Goal: Information Seeking & Learning: Learn about a topic

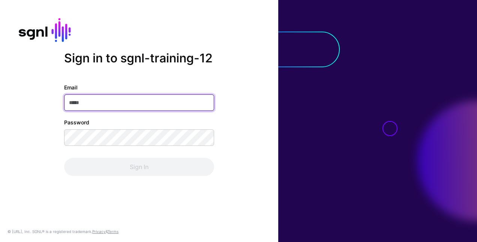
click at [195, 97] on input "Email" at bounding box center [139, 103] width 150 height 17
paste input "**********"
type input "**********"
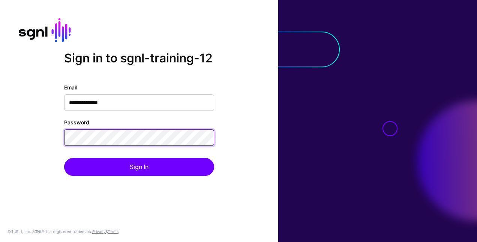
click at [64, 158] on button "Sign In" at bounding box center [139, 167] width 150 height 18
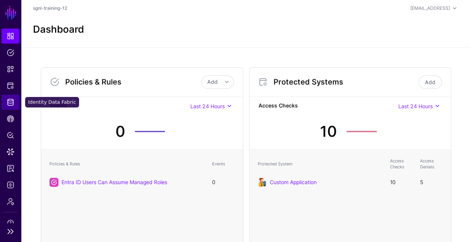
click at [13, 104] on span "Identity Data Fabric" at bounding box center [11, 102] width 8 height 8
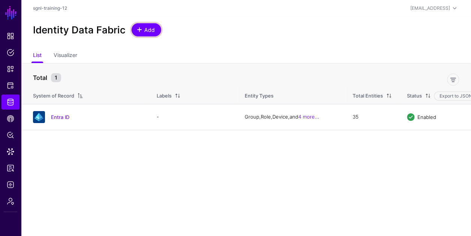
click at [145, 32] on span "Add" at bounding box center [150, 30] width 12 height 8
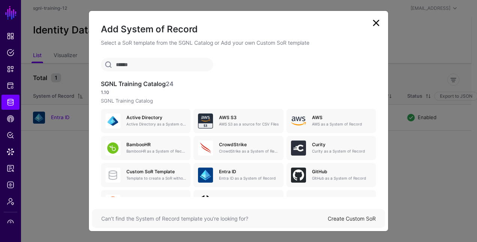
click at [185, 64] on input "text" at bounding box center [157, 65] width 113 height 14
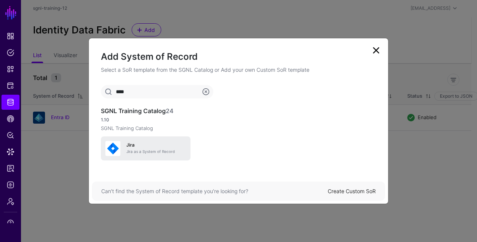
type input "****"
click at [143, 141] on div "[PERSON_NAME] as a System of Record" at bounding box center [145, 148] width 81 height 15
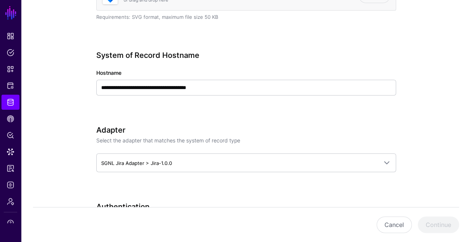
scroll to position [246, 0]
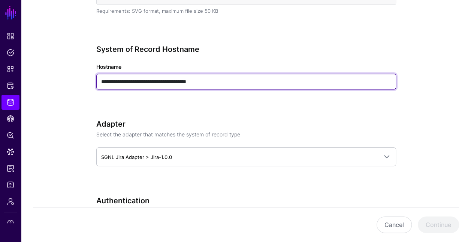
click at [182, 81] on input "**********" at bounding box center [246, 82] width 300 height 16
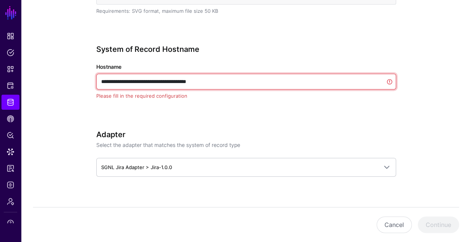
drag, startPoint x: 221, startPoint y: 78, endPoint x: 79, endPoint y: 83, distance: 141.9
paste input "text"
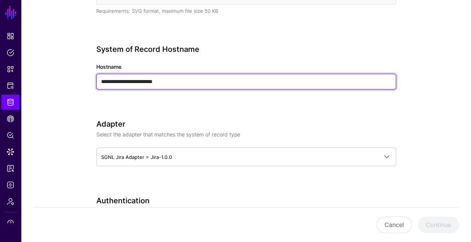
type input "**********"
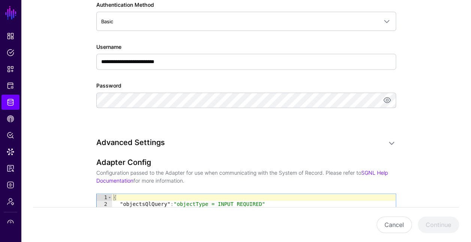
scroll to position [469, 0]
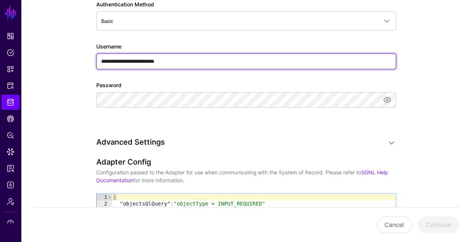
click at [198, 56] on input "**********" at bounding box center [246, 61] width 300 height 16
paste input "text"
type input "**********"
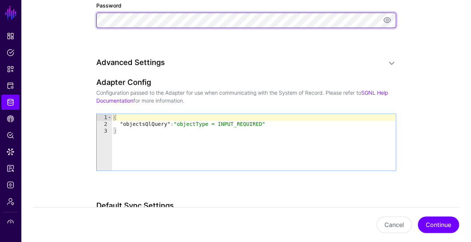
scroll to position [580, 0]
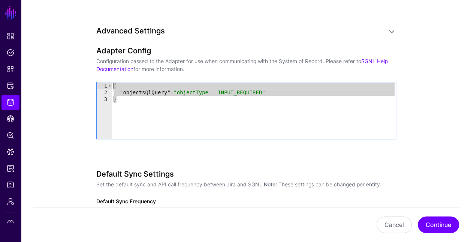
drag, startPoint x: 261, startPoint y: 100, endPoint x: 85, endPoint y: 74, distance: 177.5
paste textarea "Cursor at row 1"
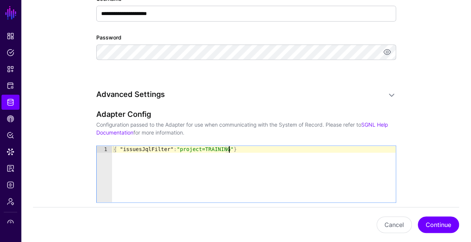
scroll to position [521, 0]
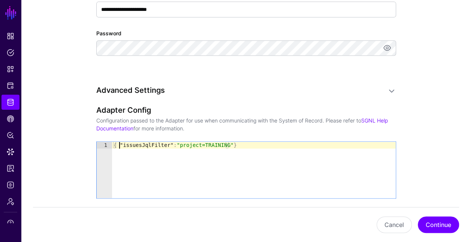
click at [119, 141] on div "{ "issuesJqlFilter" : "project=TRAINING" }" at bounding box center [254, 176] width 284 height 70
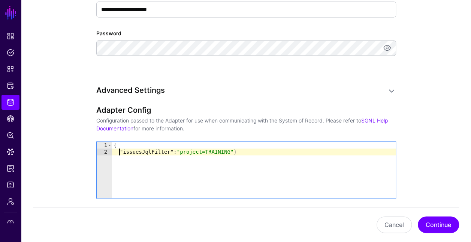
scroll to position [0, 0]
type textarea "**********"
click at [226, 149] on div "{ "issuesJqlFilter" : "project=TRAINING" }" at bounding box center [254, 176] width 284 height 70
type textarea "**********"
click at [438, 219] on button "Continue" at bounding box center [438, 224] width 41 height 17
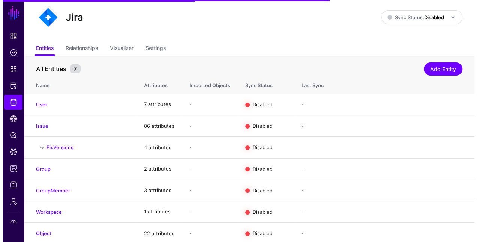
scroll to position [19, 0]
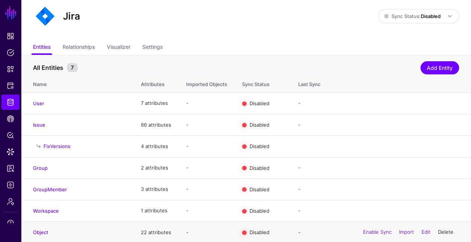
click at [446, 230] on link "Delete" at bounding box center [445, 232] width 15 height 6
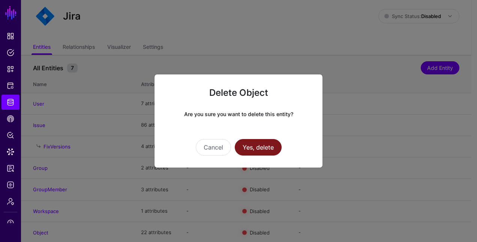
click at [275, 149] on button "Yes, delete" at bounding box center [258, 147] width 47 height 17
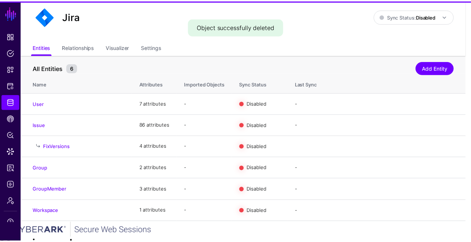
scroll to position [0, 0]
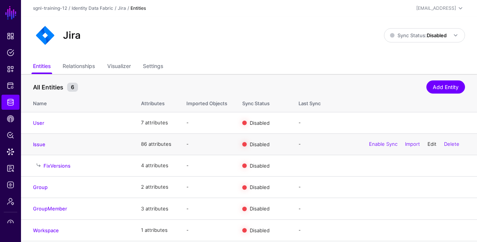
click at [429, 142] on link "Edit" at bounding box center [432, 144] width 9 height 6
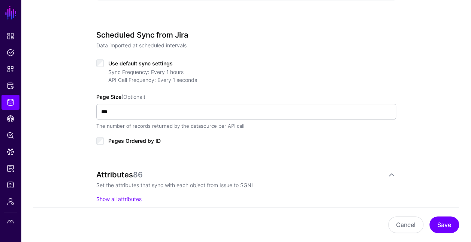
scroll to position [372, 0]
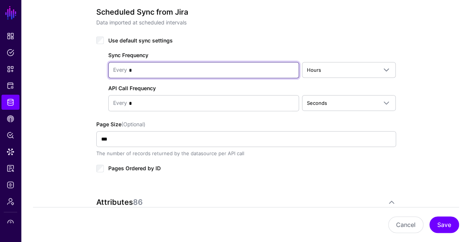
click at [257, 65] on input "*" at bounding box center [210, 70] width 167 height 15
type input "*"
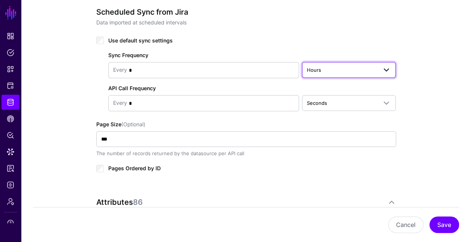
click at [359, 70] on span "Hours" at bounding box center [342, 70] width 71 height 8
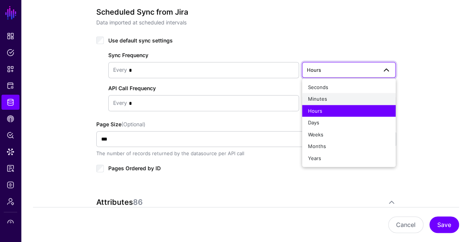
click at [330, 98] on div "Minutes" at bounding box center [349, 99] width 82 height 8
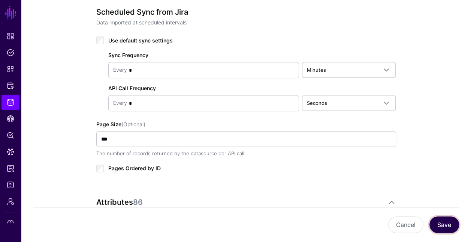
click at [445, 221] on button "Save" at bounding box center [445, 224] width 30 height 17
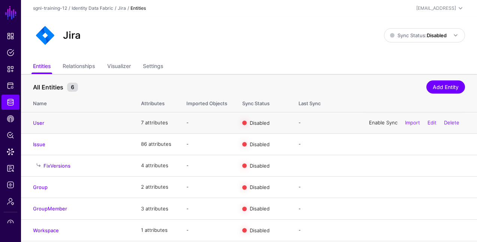
click at [383, 122] on link "Enable Sync" at bounding box center [383, 122] width 29 height 6
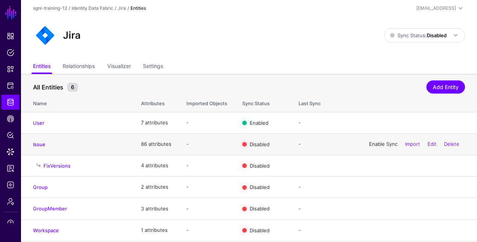
click at [381, 143] on link "Enable Sync" at bounding box center [383, 144] width 29 height 6
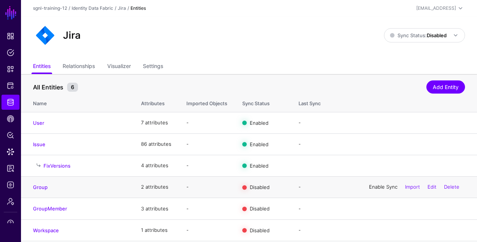
click at [379, 189] on link "Enable Sync" at bounding box center [383, 186] width 29 height 6
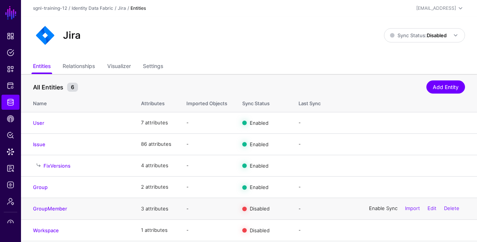
click at [375, 207] on link "Enable Sync" at bounding box center [383, 208] width 29 height 6
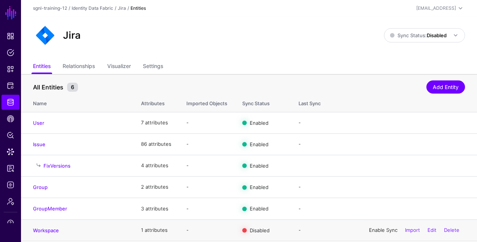
click at [373, 230] on link "Enable Sync" at bounding box center [383, 230] width 29 height 6
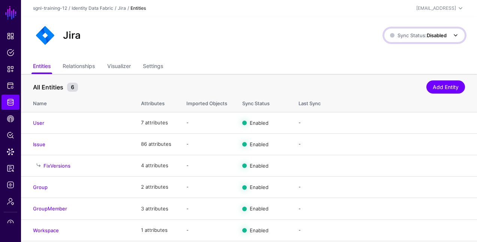
click at [410, 38] on span "Sync Status: Disabled" at bounding box center [418, 35] width 57 height 8
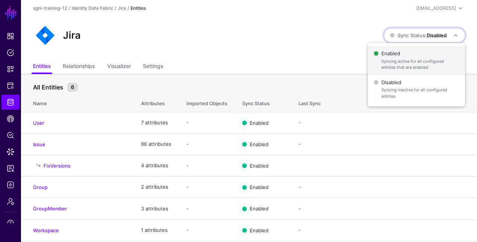
click at [402, 57] on span "Enabled Syncing active for all configured entities that are enabled" at bounding box center [416, 60] width 85 height 24
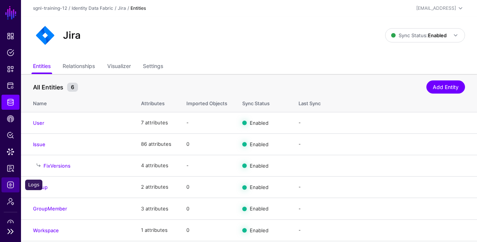
click at [16, 186] on link "Logs" at bounding box center [11, 184] width 18 height 15
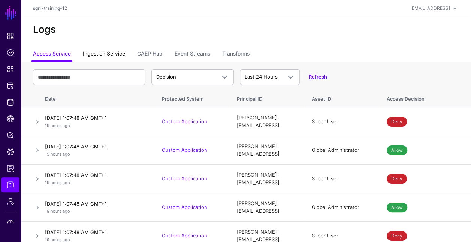
click at [116, 51] on link "Ingestion Service" at bounding box center [104, 54] width 42 height 14
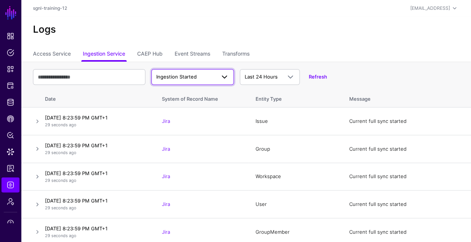
click at [220, 76] on span at bounding box center [223, 76] width 14 height 9
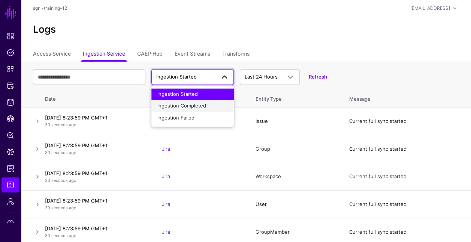
click at [200, 105] on span "Ingestion Completed" at bounding box center [182, 106] width 49 height 6
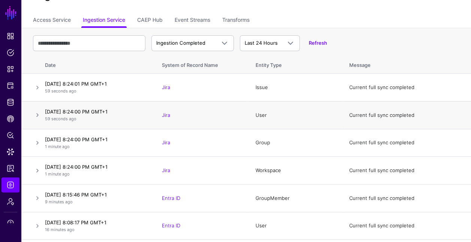
scroll to position [35, 0]
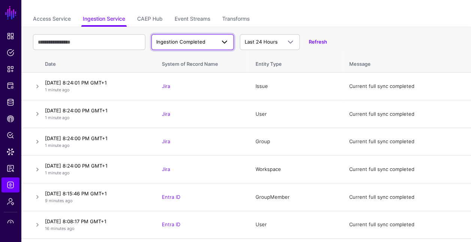
click at [223, 44] on span at bounding box center [224, 42] width 9 height 9
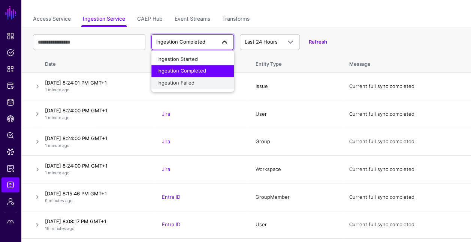
click at [200, 82] on div "Ingestion Failed" at bounding box center [193, 83] width 71 height 8
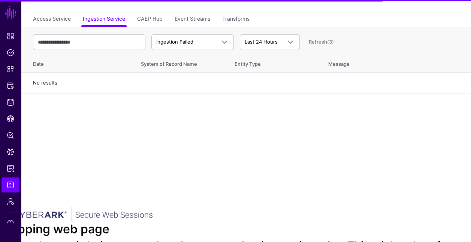
scroll to position [0, 0]
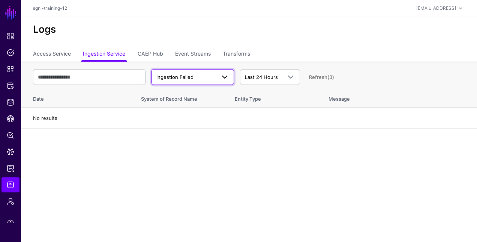
click at [201, 78] on span "Ingestion Failed" at bounding box center [185, 78] width 59 height 8
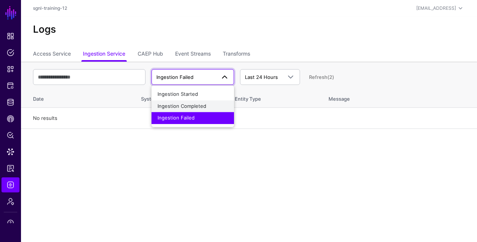
click at [195, 104] on span "Ingestion Completed" at bounding box center [182, 106] width 49 height 6
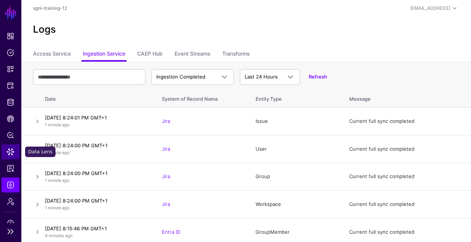
click at [9, 152] on span "Data Lens" at bounding box center [11, 152] width 8 height 8
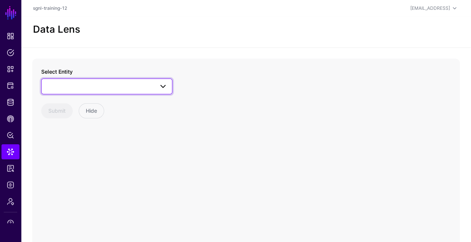
click at [149, 87] on span at bounding box center [107, 86] width 122 height 9
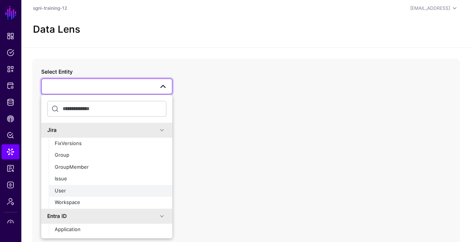
click at [84, 188] on div "User" at bounding box center [111, 191] width 112 height 8
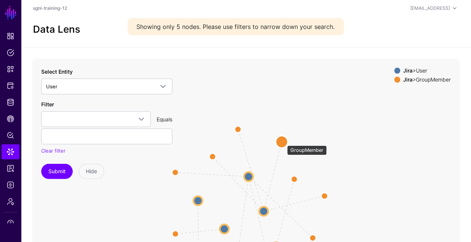
click at [284, 141] on circle at bounding box center [282, 141] width 12 height 12
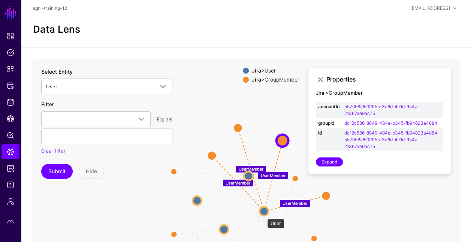
click at [264, 215] on circle at bounding box center [264, 210] width 9 height 9
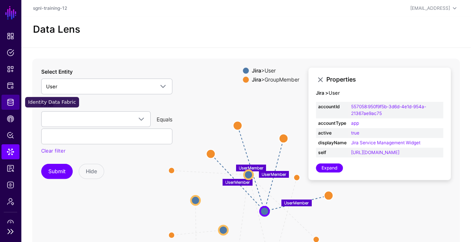
click at [14, 98] on link "Identity Data Fabric" at bounding box center [11, 102] width 18 height 15
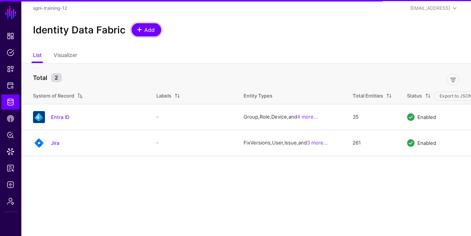
click at [144, 33] on span "Add" at bounding box center [150, 30] width 12 height 8
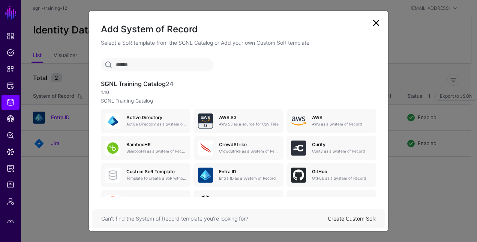
click at [140, 62] on input "text" at bounding box center [157, 65] width 113 height 14
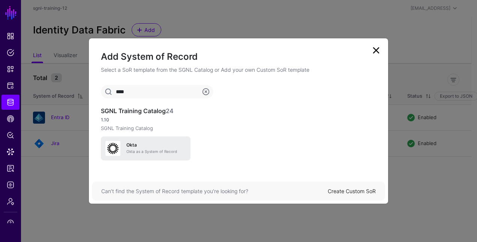
type input "****"
click at [156, 151] on p "Okta as a System of Record" at bounding box center [156, 152] width 60 height 6
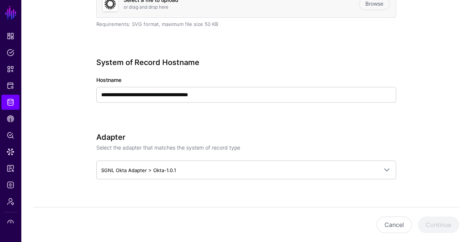
scroll to position [231, 0]
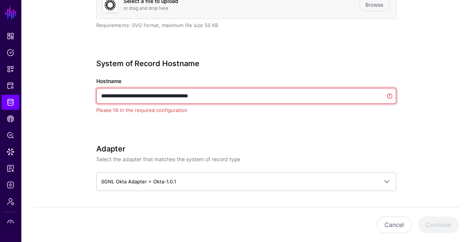
click at [236, 94] on input "**********" at bounding box center [246, 96] width 300 height 16
drag, startPoint x: 236, startPoint y: 94, endPoint x: 71, endPoint y: 92, distance: 164.6
paste input "text"
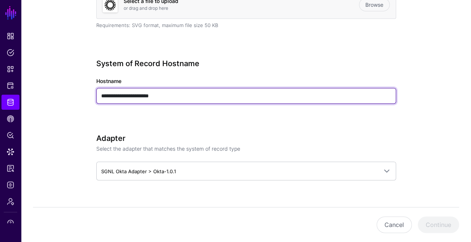
type input "**********"
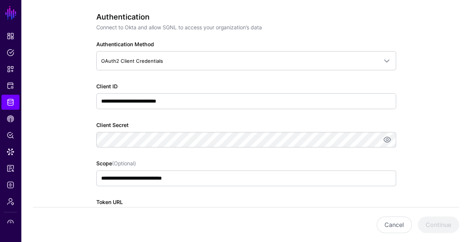
scroll to position [430, 0]
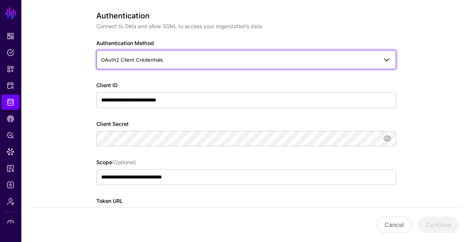
click at [248, 61] on span "OAuth2 Client Credentials" at bounding box center [239, 60] width 277 height 8
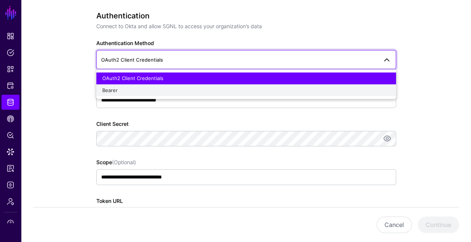
click at [226, 86] on div "Bearer" at bounding box center [246, 90] width 288 height 8
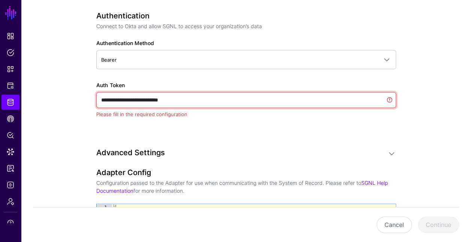
click at [211, 93] on input "**********" at bounding box center [246, 100] width 300 height 16
paste input "**********"
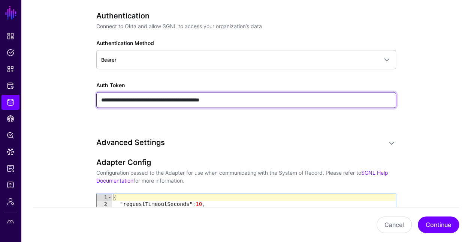
drag, startPoint x: 278, startPoint y: 96, endPoint x: 79, endPoint y: 86, distance: 199.4
click at [79, 86] on div "**********" at bounding box center [246, 38] width 340 height 825
paste input "text"
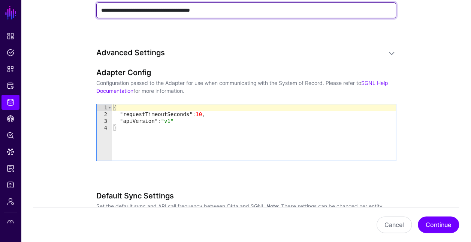
scroll to position [523, 0]
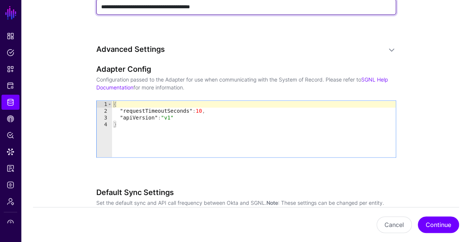
type input "**********"
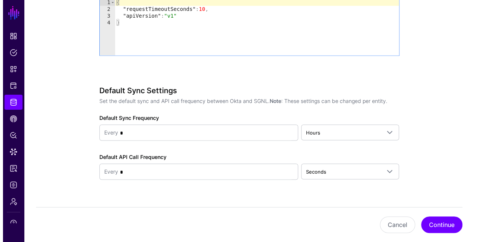
scroll to position [632, 0]
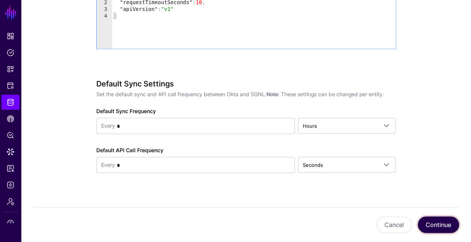
click at [434, 223] on button "Continue" at bounding box center [438, 224] width 41 height 17
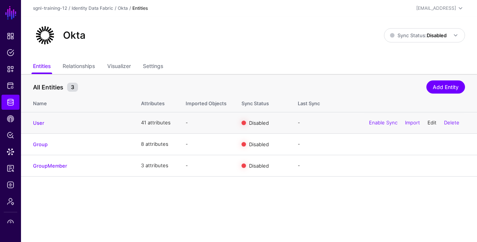
click at [429, 121] on link "Edit" at bounding box center [432, 122] width 9 height 6
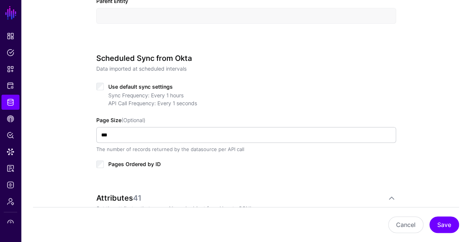
scroll to position [327, 0]
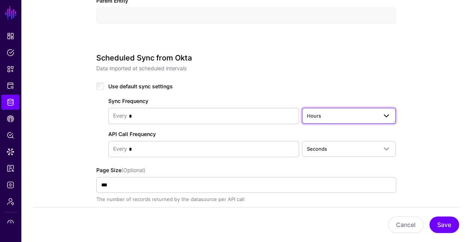
click at [319, 115] on span "Hours" at bounding box center [314, 116] width 14 height 6
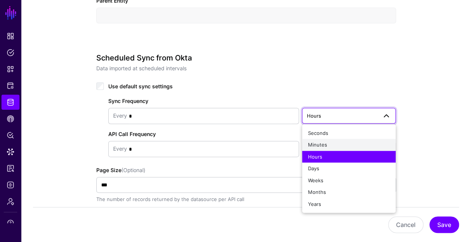
click at [321, 144] on span "Minutes" at bounding box center [317, 144] width 19 height 6
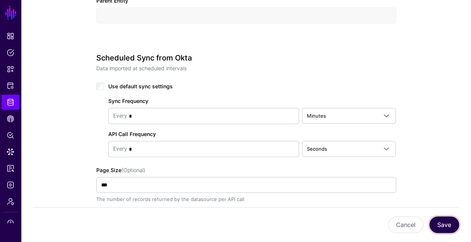
click at [438, 220] on button "Save" at bounding box center [445, 224] width 30 height 17
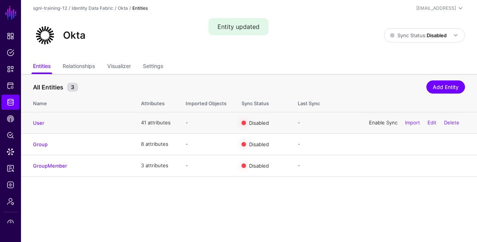
click at [372, 121] on link "Enable Sync" at bounding box center [383, 122] width 29 height 6
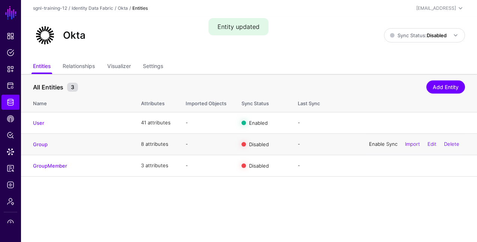
click at [372, 143] on link "Enable Sync" at bounding box center [383, 144] width 29 height 6
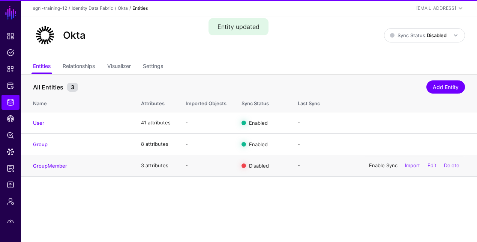
click at [374, 164] on link "Enable Sync" at bounding box center [383, 165] width 29 height 6
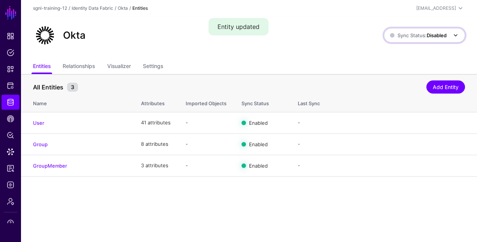
click at [423, 36] on span "Sync Status: Disabled" at bounding box center [418, 35] width 57 height 6
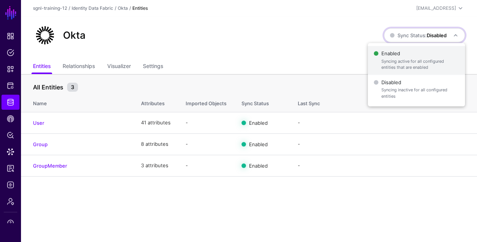
click at [407, 51] on span "Enabled Syncing active for all configured entities that are enabled" at bounding box center [416, 60] width 85 height 24
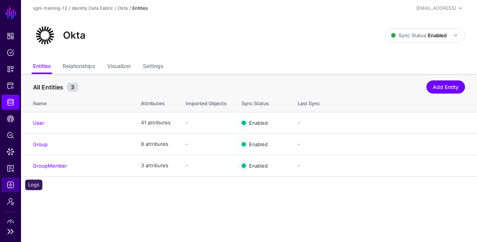
click at [9, 185] on span "Logs" at bounding box center [11, 185] width 8 height 8
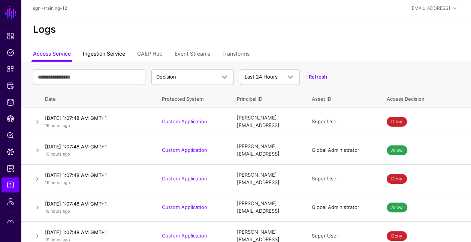
click at [122, 56] on link "Ingestion Service" at bounding box center [104, 54] width 42 height 14
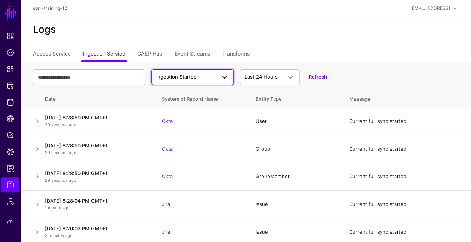
click at [222, 78] on span at bounding box center [224, 76] width 9 height 9
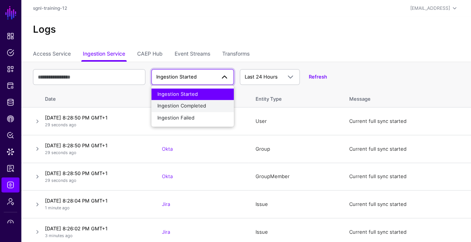
click at [197, 105] on span "Ingestion Completed" at bounding box center [182, 106] width 49 height 6
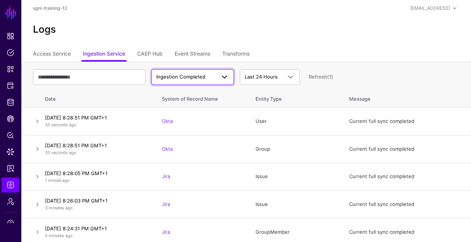
click at [209, 80] on span "Ingestion Completed" at bounding box center [185, 77] width 59 height 8
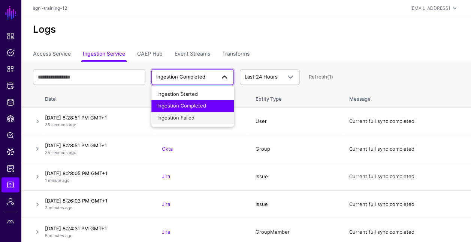
click at [184, 116] on span "Ingestion Failed" at bounding box center [176, 117] width 37 height 6
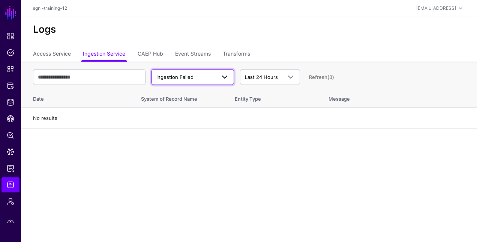
click at [209, 80] on span "Ingestion Failed" at bounding box center [185, 78] width 59 height 8
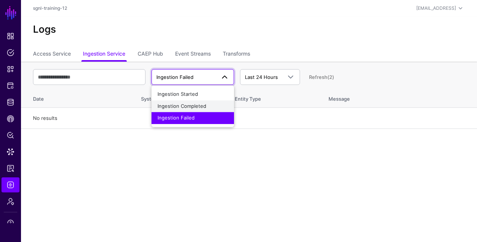
click at [188, 105] on span "Ingestion Completed" at bounding box center [182, 106] width 49 height 6
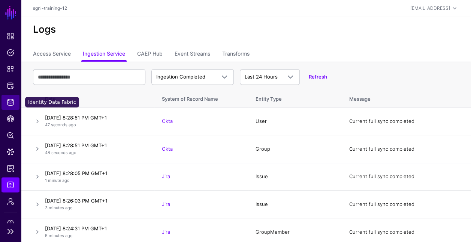
click at [9, 101] on span "Identity Data Fabric" at bounding box center [11, 102] width 8 height 8
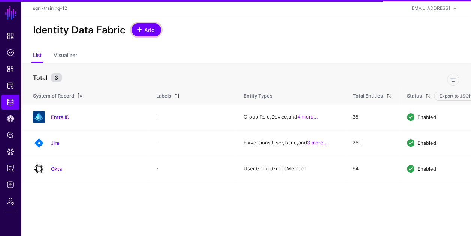
click at [149, 28] on span "Add" at bounding box center [150, 30] width 12 height 8
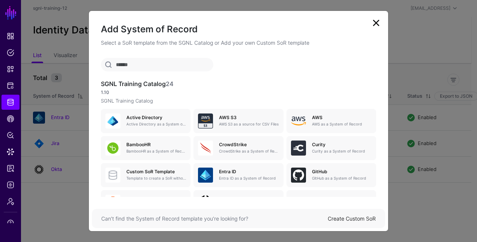
click at [173, 64] on input "text" at bounding box center [157, 65] width 113 height 14
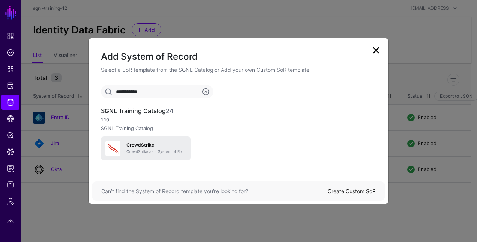
type input "**********"
click at [170, 142] on h5 "CrowdStrike" at bounding box center [156, 144] width 60 height 5
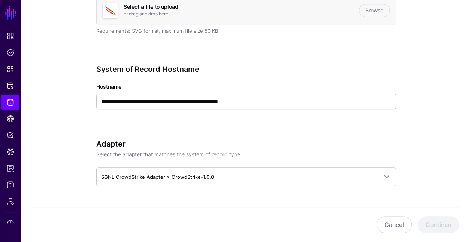
scroll to position [227, 0]
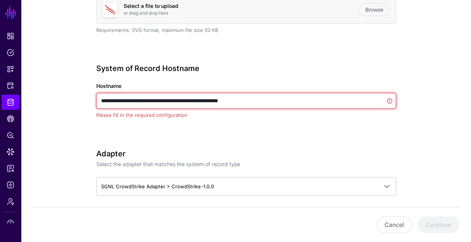
drag, startPoint x: 273, startPoint y: 96, endPoint x: 309, endPoint y: 78, distance: 40.3
click at [309, 78] on div "**********" at bounding box center [246, 102] width 300 height 76
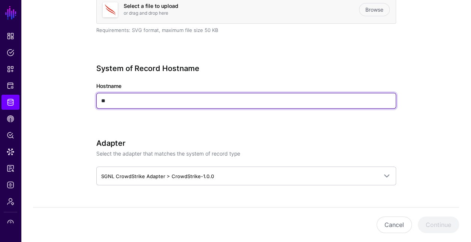
type input "*"
type input "****"
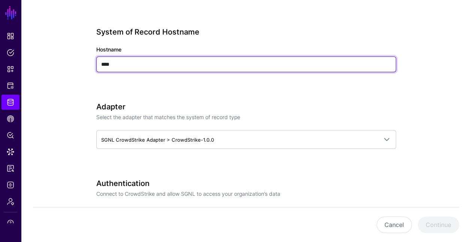
scroll to position [263, 0]
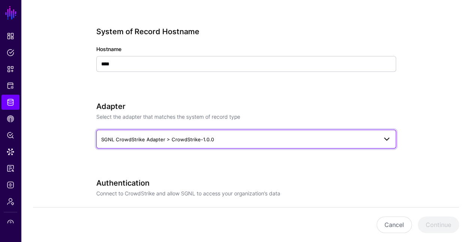
click at [301, 136] on span "SGNL CrowdStrike Adapter > CrowdStrike-1.0.0" at bounding box center [239, 139] width 277 height 8
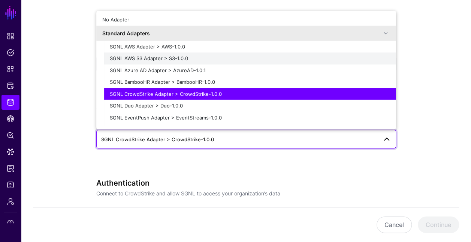
click at [173, 58] on span "SGNL AWS S3 Adapter > S3-1.0.0" at bounding box center [149, 58] width 78 height 6
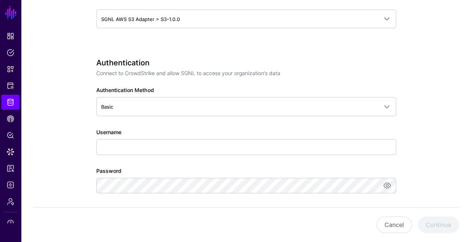
scroll to position [384, 0]
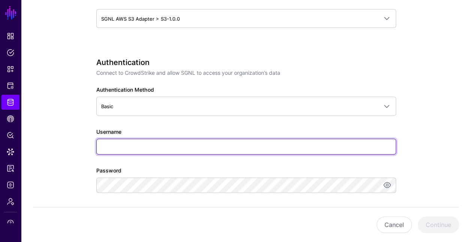
click at [167, 143] on input "Username" at bounding box center [246, 146] width 300 height 16
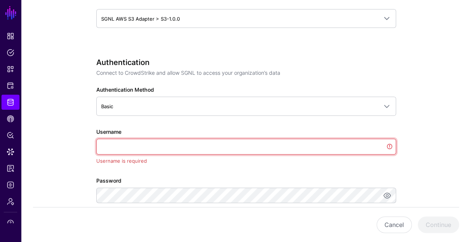
paste input "**********"
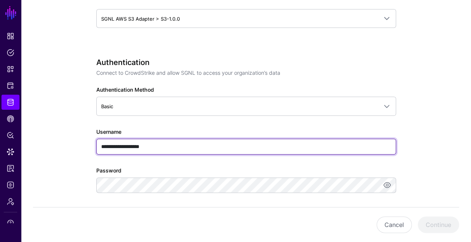
type input "**********"
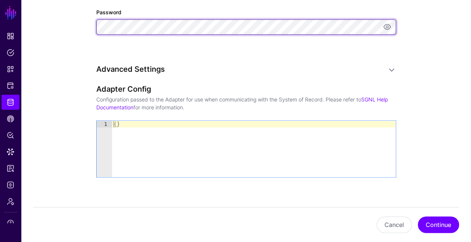
scroll to position [545, 0]
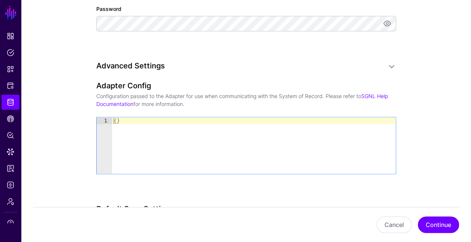
type textarea "**"
drag, startPoint x: 151, startPoint y: 120, endPoint x: 100, endPoint y: 117, distance: 51.4
click at [100, 117] on div "** 1 { } XXXXXXXXXXXXXXXXXXXXXXXXXXXXXXXXXXXXXXXXXXXXXXXXXXXXXXXXXXXXXXXXXXXXXX…" at bounding box center [246, 145] width 299 height 56
paste textarea "Cursor at row 1"
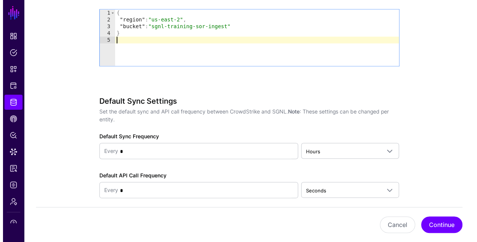
scroll to position [658, 0]
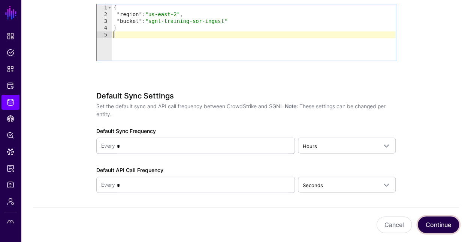
click at [440, 222] on button "Continue" at bounding box center [438, 224] width 41 height 17
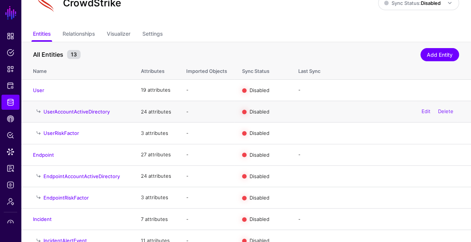
scroll to position [34, 0]
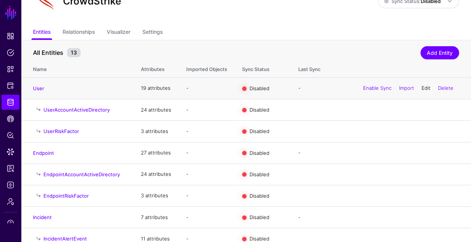
click at [425, 87] on link "Edit" at bounding box center [426, 88] width 9 height 6
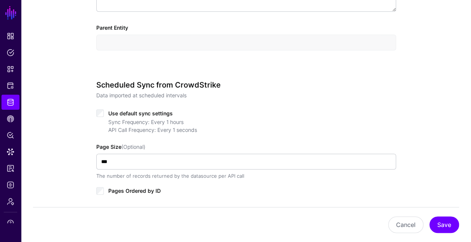
scroll to position [301, 0]
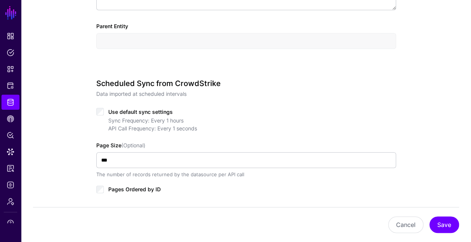
click at [139, 110] on span "Use default sync settings" at bounding box center [140, 111] width 65 height 6
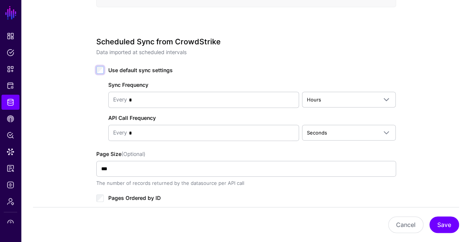
scroll to position [343, 0]
click at [328, 96] on span "Hours" at bounding box center [342, 99] width 71 height 8
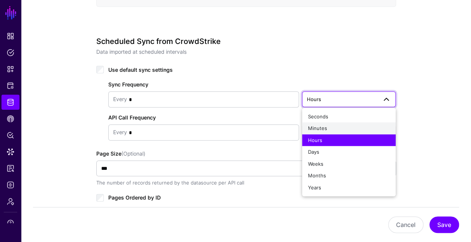
click at [319, 128] on span "Minutes" at bounding box center [317, 128] width 19 height 6
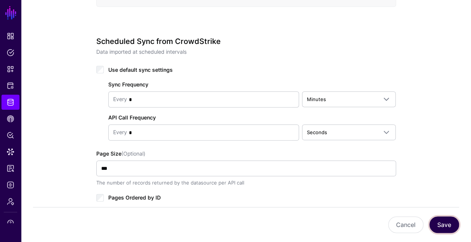
click at [442, 227] on button "Save" at bounding box center [445, 224] width 30 height 17
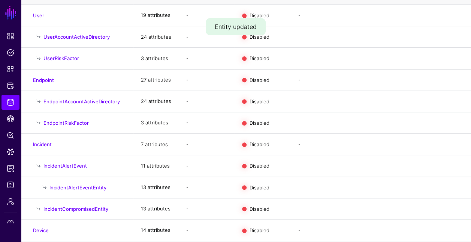
scroll to position [147, 0]
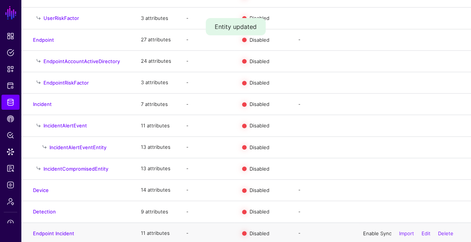
click at [372, 231] on link "Enable Sync" at bounding box center [377, 233] width 29 height 6
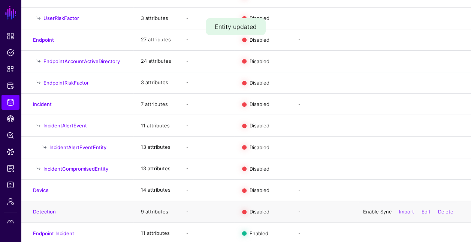
click at [369, 208] on link "Enable Sync" at bounding box center [377, 211] width 29 height 6
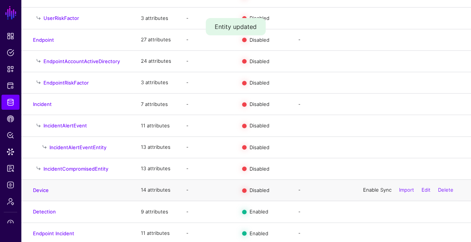
click at [365, 186] on link "Enable Sync" at bounding box center [377, 189] width 29 height 6
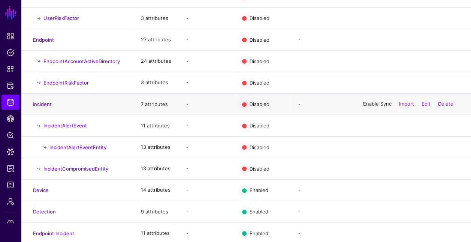
click at [364, 101] on link "Enable Sync" at bounding box center [377, 104] width 29 height 6
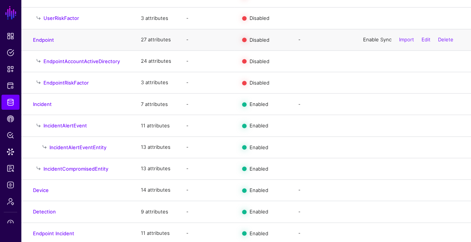
click at [363, 40] on link "Enable Sync" at bounding box center [377, 39] width 29 height 6
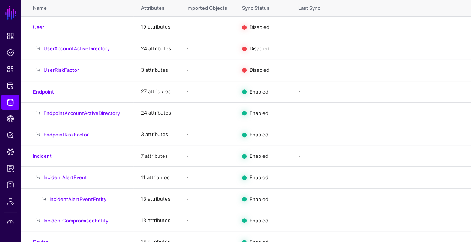
scroll to position [77, 0]
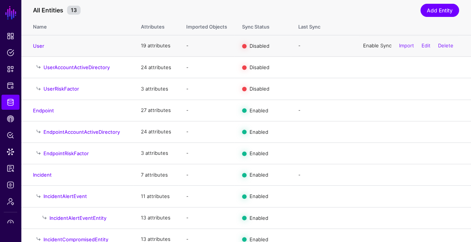
click at [363, 45] on link "Enable Sync" at bounding box center [377, 45] width 29 height 6
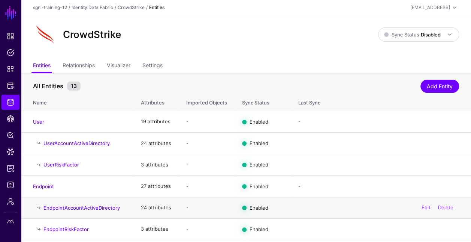
scroll to position [0, 0]
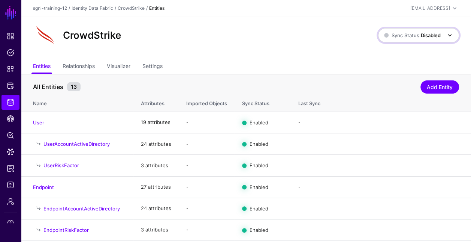
click at [429, 36] on strong "Disabled" at bounding box center [431, 35] width 20 height 6
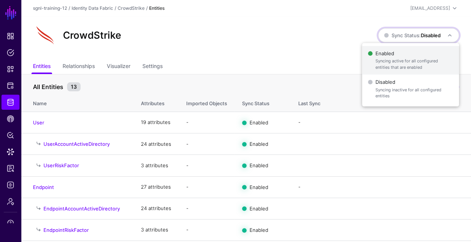
click at [410, 53] on span "Enabled Syncing active for all configured entities that are enabled" at bounding box center [410, 60] width 85 height 24
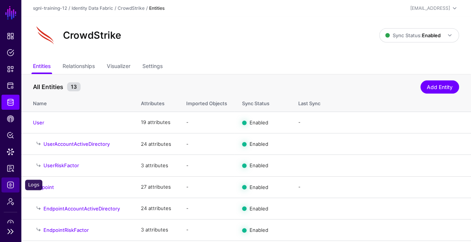
click at [10, 185] on span "Logs" at bounding box center [11, 185] width 8 height 8
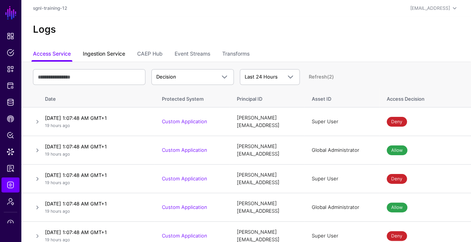
click at [114, 52] on link "Ingestion Service" at bounding box center [104, 54] width 42 height 14
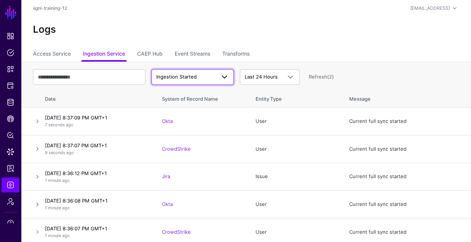
click at [216, 78] on span at bounding box center [223, 76] width 14 height 9
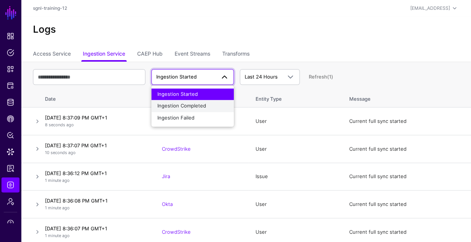
click at [195, 109] on div "Ingestion Completed" at bounding box center [193, 106] width 71 height 8
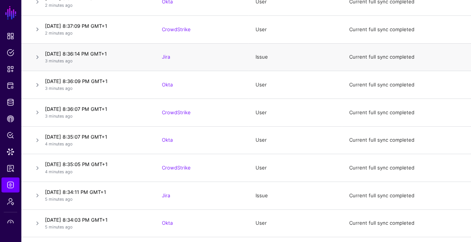
scroll to position [120, 0]
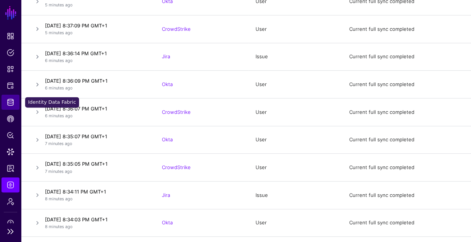
click at [8, 102] on span "Identity Data Fabric" at bounding box center [11, 102] width 8 height 8
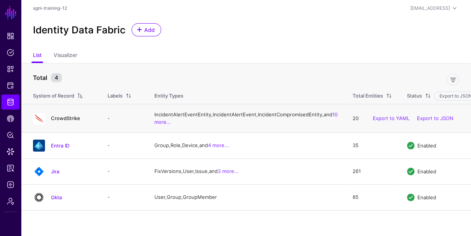
click at [64, 121] on link "CrowdStrike" at bounding box center [65, 118] width 29 height 6
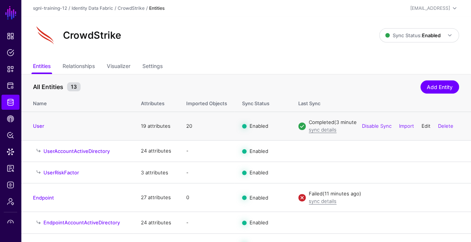
click at [423, 125] on link "Edit" at bounding box center [426, 126] width 9 height 6
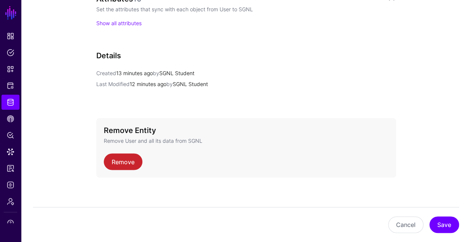
scroll to position [527, 0]
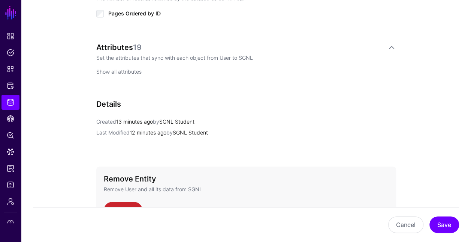
click at [132, 70] on link "Show all attributes" at bounding box center [118, 71] width 45 height 6
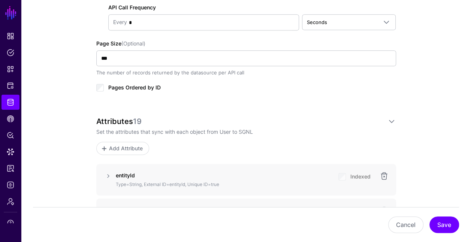
scroll to position [453, 0]
click at [107, 173] on link at bounding box center [108, 175] width 9 height 9
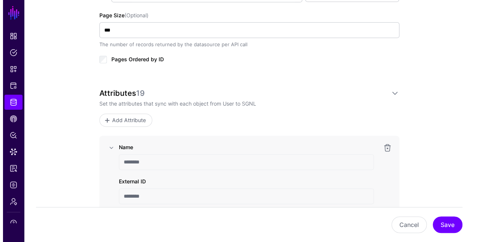
scroll to position [485, 0]
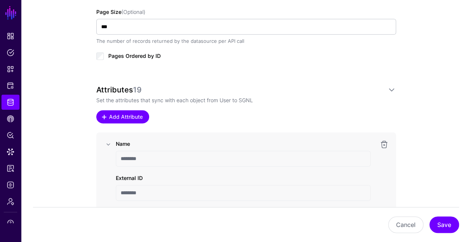
click at [141, 116] on span "Add Attribute" at bounding box center [126, 117] width 36 height 8
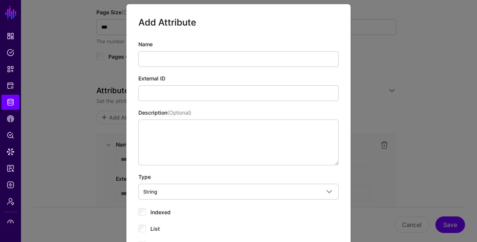
scroll to position [5, 0]
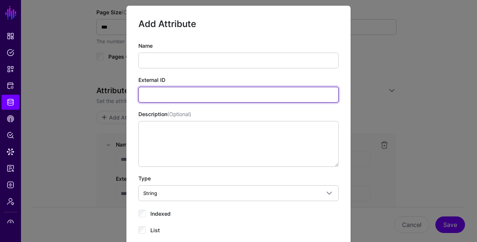
click at [213, 91] on input "External ID" at bounding box center [238, 95] width 200 height 16
paste input "**********"
type input "**********"
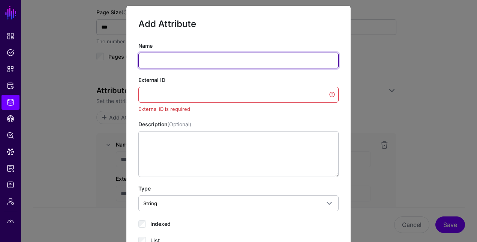
click at [171, 59] on input "Name" at bounding box center [238, 61] width 200 height 16
type input "***"
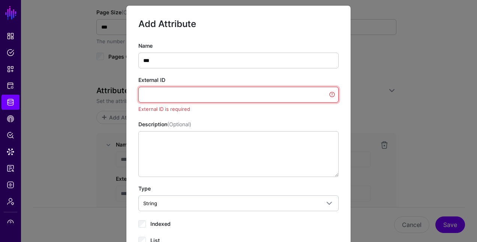
paste input "**********"
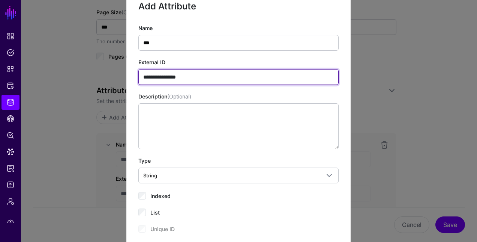
scroll to position [32, 0]
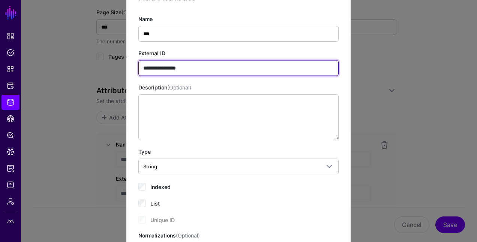
type input "**********"
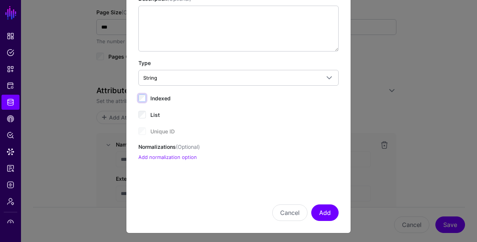
scroll to position [121, 0]
click at [320, 212] on button "Add" at bounding box center [324, 212] width 27 height 17
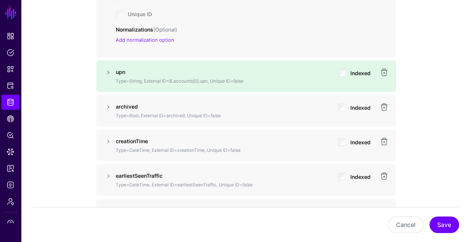
scroll to position [816, 0]
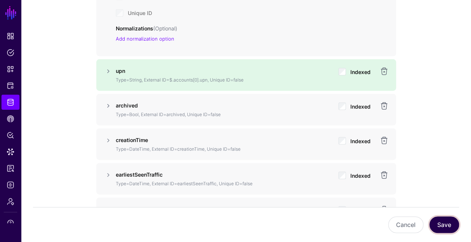
click at [441, 228] on button "Save" at bounding box center [445, 224] width 30 height 17
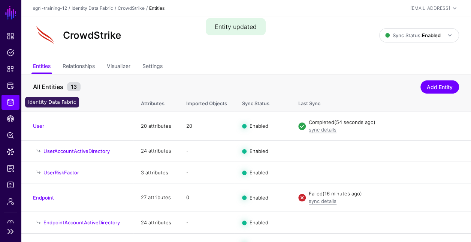
click at [5, 103] on link "Identity Data Fabric" at bounding box center [11, 102] width 18 height 15
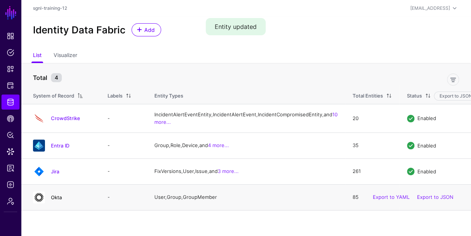
click at [58, 200] on link "Okta" at bounding box center [56, 197] width 11 height 6
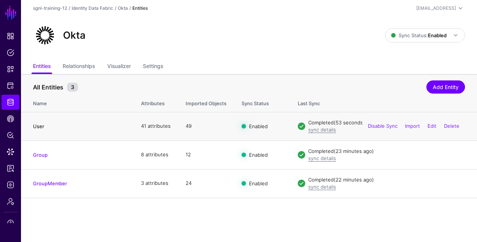
click at [39, 126] on link "User" at bounding box center [38, 126] width 11 height 6
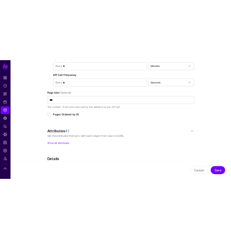
scroll to position [453, 0]
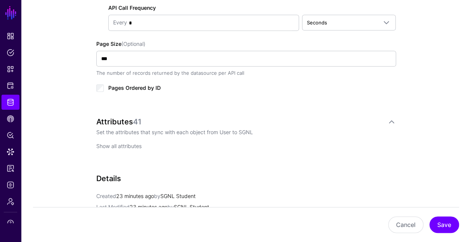
click at [127, 144] on link "Show all attributes" at bounding box center [118, 146] width 45 height 6
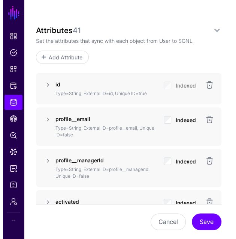
scroll to position [535, 0]
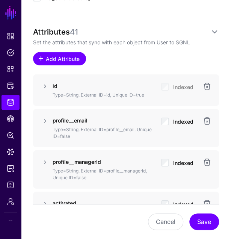
click at [55, 55] on span "Add Attribute" at bounding box center [63, 59] width 36 height 8
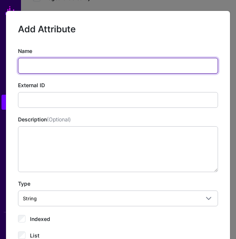
click at [50, 59] on input "Name" at bounding box center [118, 66] width 200 height 16
type input "**********"
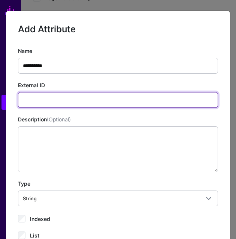
click at [30, 96] on input "External ID" at bounding box center [118, 100] width 200 height 16
type input "**********"
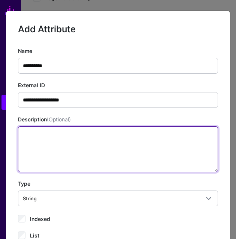
click at [46, 136] on textarea "Description (Optional)" at bounding box center [118, 149] width 200 height 46
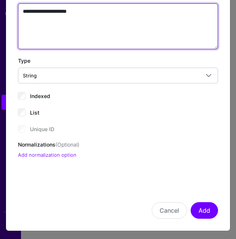
scroll to position [123, 0]
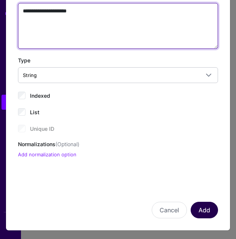
type textarea "**********"
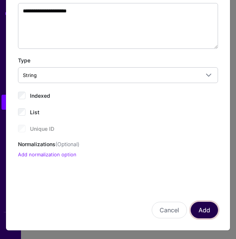
click at [201, 207] on button "Add" at bounding box center [204, 209] width 27 height 17
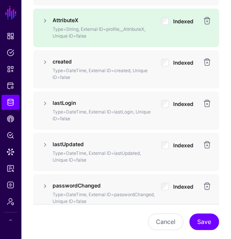
scroll to position [764, 0]
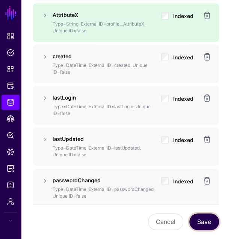
click at [199, 216] on button "Save" at bounding box center [204, 221] width 30 height 17
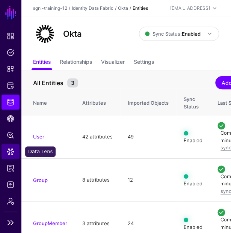
click at [11, 149] on span "Data Lens" at bounding box center [11, 152] width 8 height 8
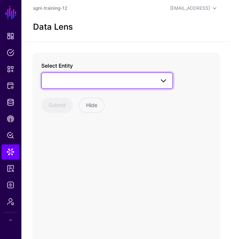
click at [69, 76] on span at bounding box center [107, 80] width 122 height 9
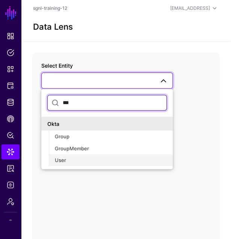
type input "***"
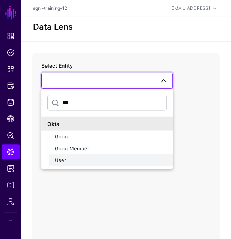
click at [82, 157] on div "User" at bounding box center [111, 160] width 112 height 8
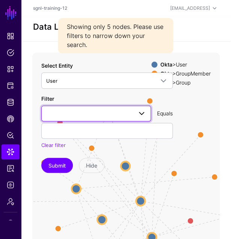
click at [76, 113] on span at bounding box center [96, 113] width 100 height 9
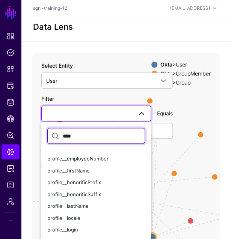
scroll to position [87, 0]
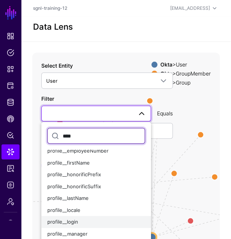
type input "****"
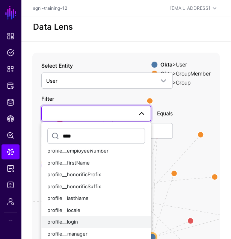
click at [70, 221] on span "profile__login" at bounding box center [62, 221] width 31 height 6
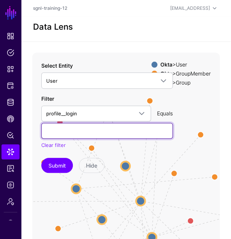
click at [64, 133] on input "text" at bounding box center [106, 131] width 131 height 16
type input "**********"
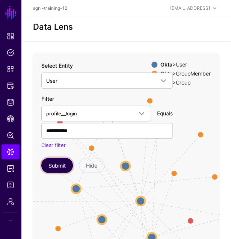
click at [57, 163] on button "Submit" at bounding box center [57, 165] width 32 height 15
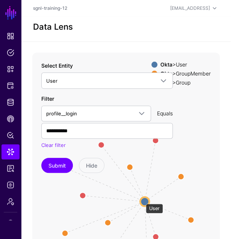
click at [142, 200] on circle at bounding box center [144, 201] width 9 height 9
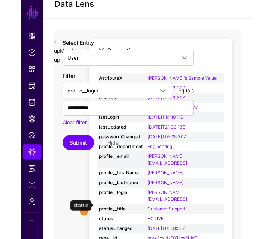
scroll to position [41, 0]
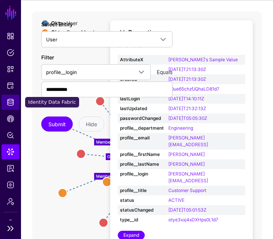
click at [11, 103] on span "Identity Data Fabric" at bounding box center [11, 102] width 8 height 8
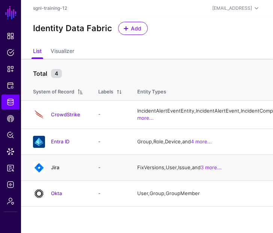
click at [52, 170] on link "Jira" at bounding box center [55, 167] width 8 height 6
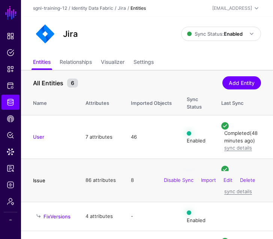
click at [40, 177] on link "Issue" at bounding box center [39, 180] width 12 height 6
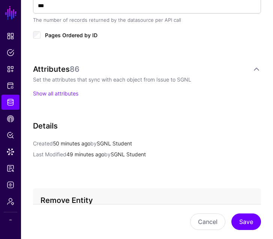
scroll to position [494, 0]
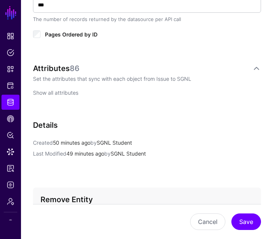
click at [68, 90] on link "Show all attributes" at bounding box center [55, 92] width 45 height 6
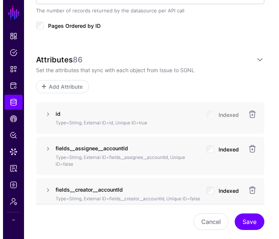
scroll to position [503, 0]
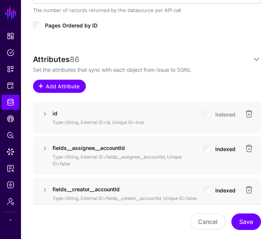
click at [67, 84] on span "Add Attribute" at bounding box center [63, 86] width 36 height 8
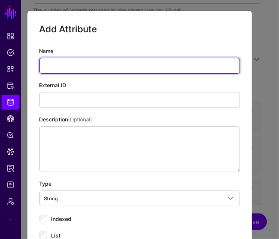
click at [74, 64] on input "Name" at bounding box center [139, 66] width 200 height 16
type input "**********"
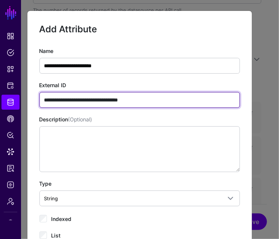
type input "**********"
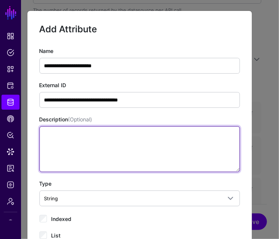
click at [91, 139] on textarea "Description (Optional)" at bounding box center [139, 149] width 200 height 46
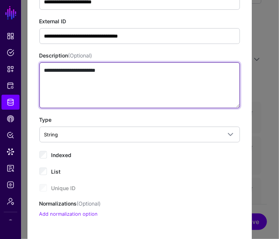
scroll to position [68, 0]
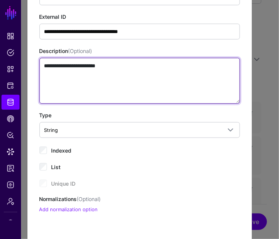
type textarea "**********"
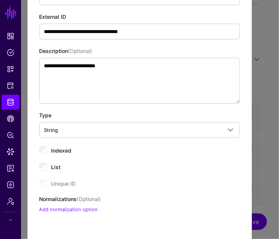
click at [64, 147] on span "Indexed" at bounding box center [61, 150] width 20 height 6
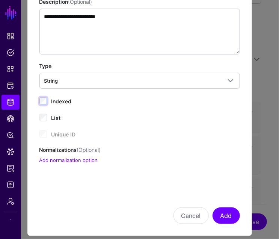
scroll to position [119, 0]
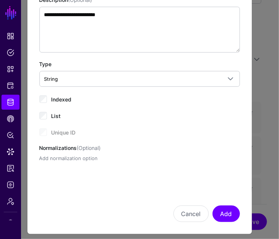
click at [84, 155] on link "Add normalization option" at bounding box center [68, 158] width 59 height 6
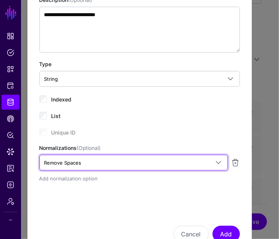
click at [84, 155] on link "Remove Spaces" at bounding box center [133, 163] width 188 height 16
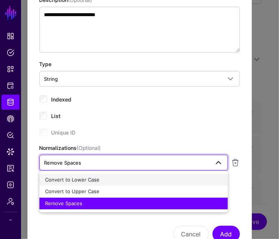
click at [78, 179] on span "Convert to Lower Case" at bounding box center [72, 179] width 54 height 6
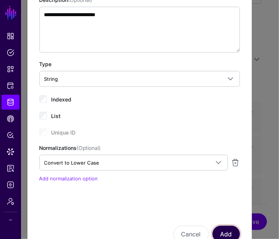
click at [228, 227] on button "Add" at bounding box center [225, 233] width 27 height 17
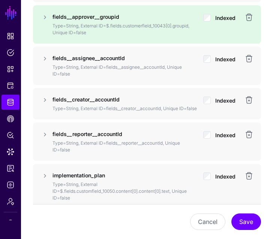
scroll to position [636, 0]
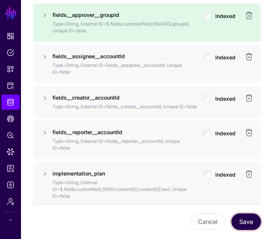
click at [247, 221] on button "Save" at bounding box center [246, 221] width 30 height 17
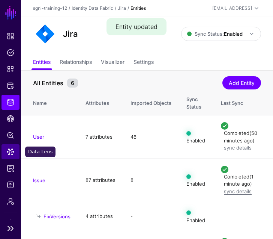
click at [12, 148] on span "Data Lens" at bounding box center [11, 152] width 8 height 8
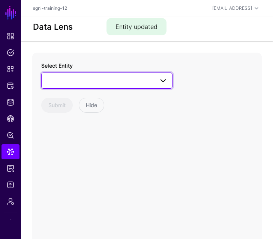
click at [76, 83] on span at bounding box center [107, 80] width 122 height 9
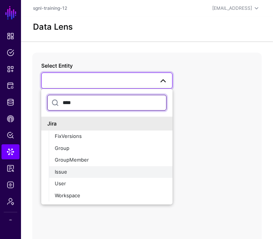
type input "****"
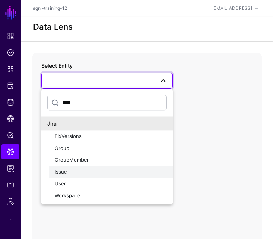
click at [69, 168] on div "Issue" at bounding box center [111, 172] width 112 height 8
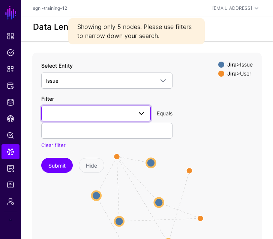
click at [98, 117] on span at bounding box center [96, 113] width 100 height 9
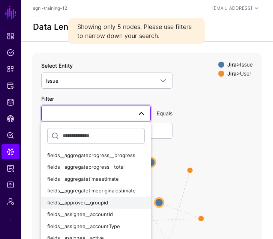
click at [84, 203] on span "fields__approver__groupid" at bounding box center [77, 202] width 61 height 6
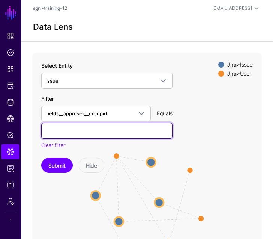
click at [53, 132] on input "text" at bounding box center [106, 131] width 131 height 16
paste input "**********"
type input "**********"
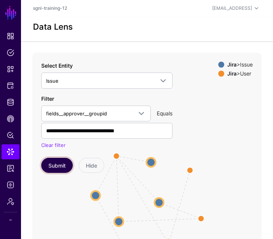
click at [59, 170] on button "Submit" at bounding box center [57, 165] width 32 height 15
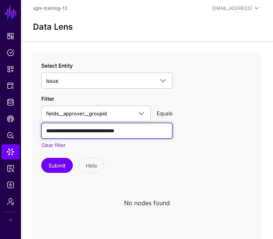
click at [160, 131] on input "**********" at bounding box center [106, 131] width 131 height 16
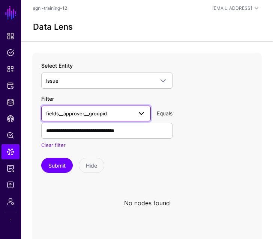
click at [119, 111] on span "fields__approver__groupid" at bounding box center [89, 113] width 86 height 8
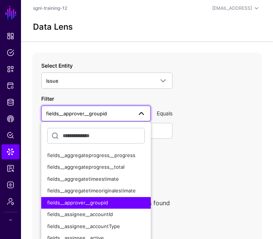
click at [245, 129] on icon at bounding box center [147, 203] width 230 height 300
click at [230, 133] on icon at bounding box center [147, 203] width 230 height 300
click at [143, 114] on span at bounding box center [141, 113] width 9 height 9
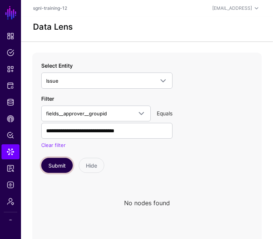
click at [62, 163] on button "Submit" at bounding box center [57, 165] width 32 height 15
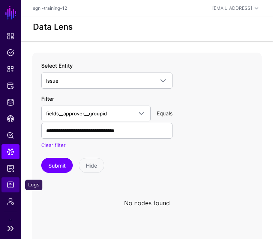
click at [8, 185] on span "Logs" at bounding box center [11, 185] width 8 height 8
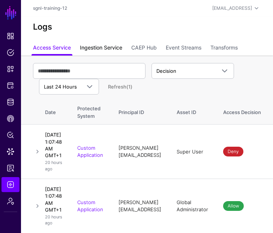
click at [117, 48] on link "Ingestion Service" at bounding box center [101, 48] width 42 height 14
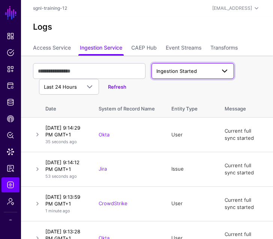
click at [179, 75] on span "Ingestion Started" at bounding box center [192, 70] width 73 height 9
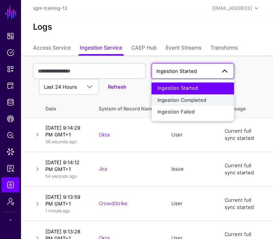
click at [176, 104] on button "Ingestion Completed" at bounding box center [193, 100] width 83 height 12
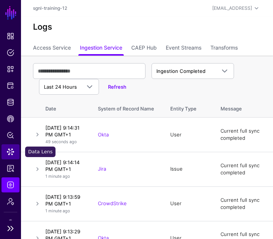
click at [9, 153] on span "Data Lens" at bounding box center [11, 152] width 8 height 8
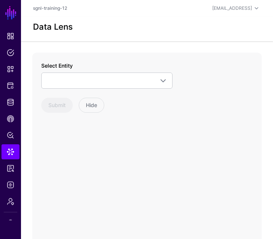
click at [89, 72] on div "Select Entity CrowdStrike Detection Device Endpoint Endpoint Incident EndpointA…" at bounding box center [106, 75] width 131 height 27
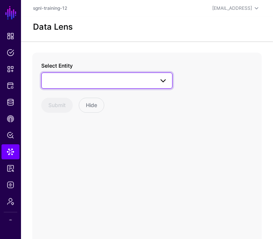
click at [86, 76] on span at bounding box center [107, 80] width 122 height 9
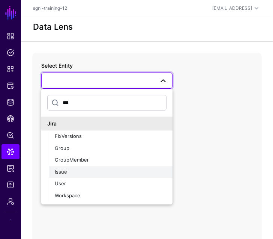
type input "***"
click at [69, 170] on div "Issue" at bounding box center [111, 172] width 112 height 8
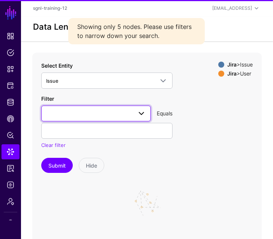
click at [68, 114] on span at bounding box center [96, 113] width 100 height 9
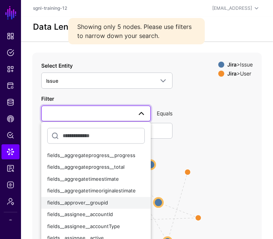
click at [71, 199] on span "fields__approver__groupid" at bounding box center [77, 202] width 61 height 6
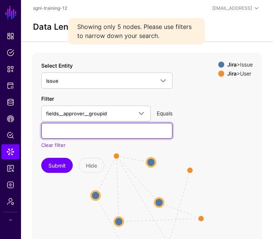
click at [61, 132] on input "text" at bounding box center [106, 131] width 131 height 16
paste input "**********"
type input "**********"
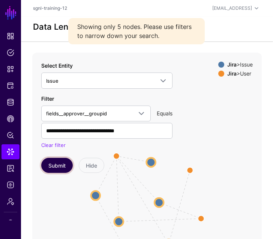
click at [54, 162] on button "Submit" at bounding box center [57, 165] width 32 height 15
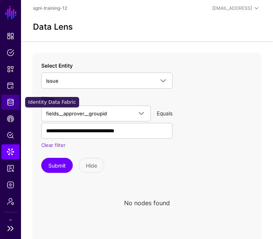
click at [11, 99] on span "Identity Data Fabric" at bounding box center [11, 102] width 8 height 8
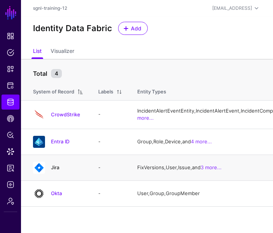
click at [55, 170] on link "Jira" at bounding box center [55, 167] width 8 height 6
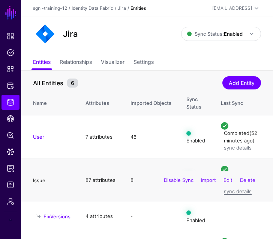
click at [39, 180] on link "Issue" at bounding box center [39, 180] width 12 height 6
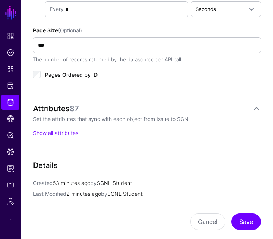
scroll to position [486, 0]
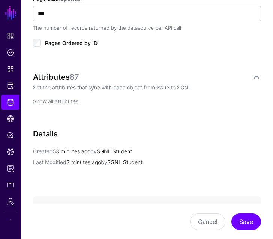
click at [59, 98] on link "Show all attributes" at bounding box center [55, 101] width 45 height 6
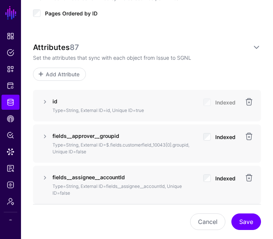
scroll to position [517, 0]
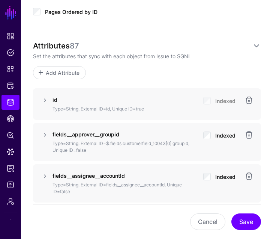
click at [111, 131] on strong "fields__approver__groupid" at bounding box center [86, 134] width 67 height 6
click at [45, 133] on link at bounding box center [45, 134] width 9 height 9
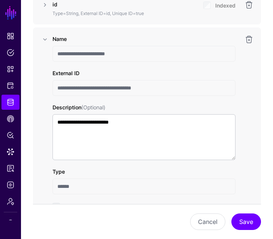
scroll to position [611, 0]
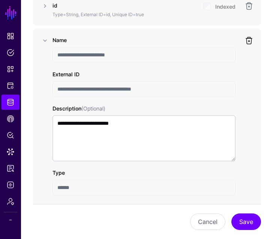
click at [249, 38] on link at bounding box center [249, 40] width 9 height 9
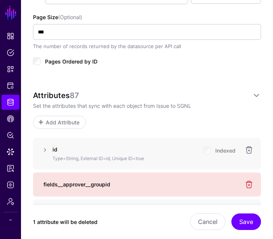
scroll to position [466, 0]
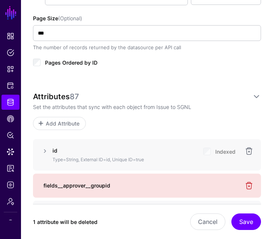
click at [245, 213] on div "1 attribute will be deleted Cancel Save" at bounding box center [147, 221] width 228 height 35
click at [245, 221] on button "Save" at bounding box center [246, 221] width 30 height 17
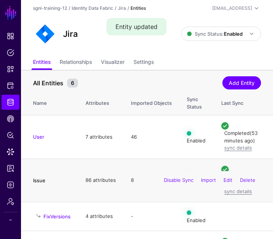
click at [41, 179] on link "Issue" at bounding box center [39, 180] width 12 height 6
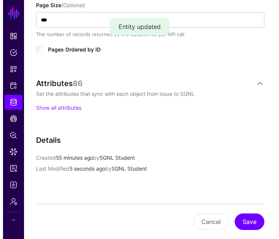
scroll to position [480, 0]
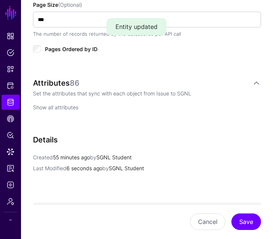
click at [69, 105] on link "Show all attributes" at bounding box center [55, 107] width 45 height 6
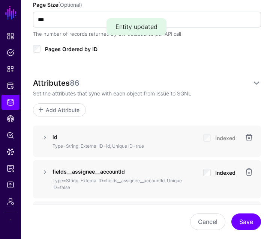
click at [69, 106] on span "Add Attribute" at bounding box center [63, 110] width 36 height 8
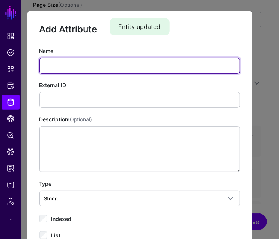
click at [63, 66] on input "Name" at bounding box center [139, 66] width 200 height 16
type input "**********"
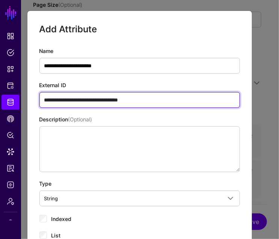
click at [84, 100] on input "**********" at bounding box center [139, 100] width 200 height 16
type input "**********"
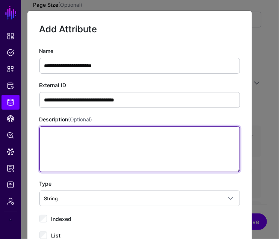
click at [77, 136] on textarea "Description (Optional)" at bounding box center [139, 149] width 200 height 46
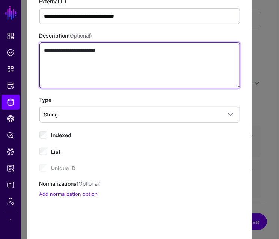
scroll to position [84, 0]
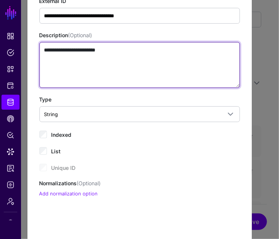
type textarea "**********"
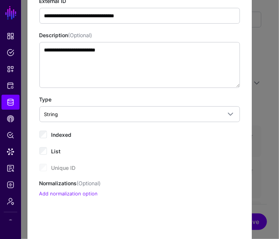
click at [65, 132] on span "Indexed" at bounding box center [61, 134] width 20 height 6
click at [74, 192] on link "Add normalization option" at bounding box center [68, 193] width 59 height 6
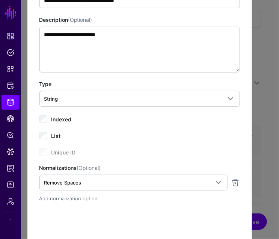
scroll to position [100, 0]
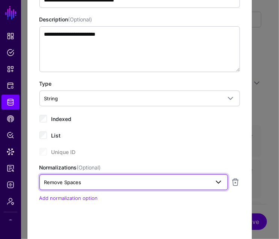
click at [72, 184] on span "Remove Spaces" at bounding box center [126, 182] width 165 height 8
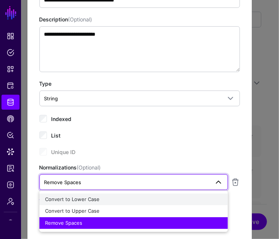
click at [67, 202] on button "Convert to Lower Case" at bounding box center [133, 199] width 188 height 12
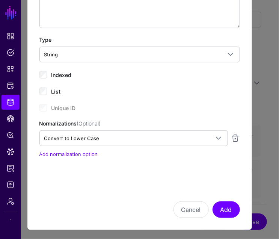
scroll to position [144, 0]
click at [220, 210] on button "Add" at bounding box center [225, 209] width 27 height 17
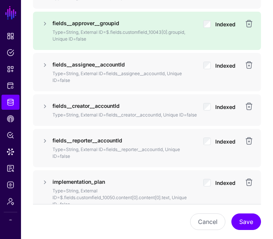
scroll to position [636, 0]
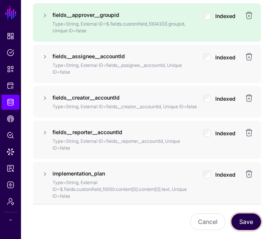
click at [253, 225] on button "Save" at bounding box center [246, 221] width 30 height 17
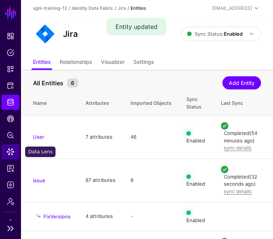
click at [7, 150] on span "Data Lens" at bounding box center [11, 152] width 8 height 8
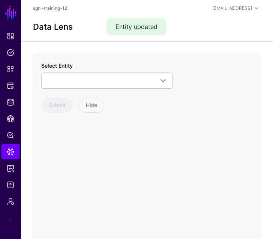
click at [63, 90] on div "Select Entity CrowdStrike Detection Device Endpoint Endpoint Incident EndpointA…" at bounding box center [106, 87] width 131 height 51
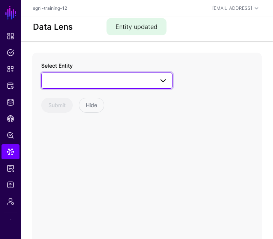
click at [63, 79] on span at bounding box center [107, 80] width 122 height 9
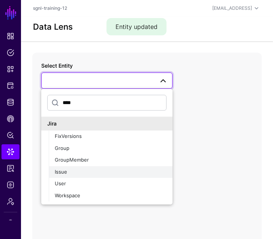
type input "****"
click at [71, 171] on div "Issue" at bounding box center [111, 172] width 112 height 8
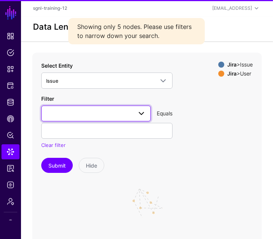
click at [77, 114] on span at bounding box center [96, 113] width 100 height 9
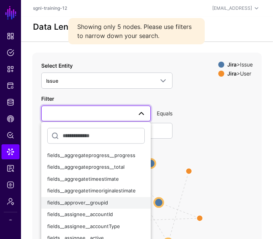
click at [72, 203] on span "fields__approver__groupid" at bounding box center [77, 202] width 61 height 6
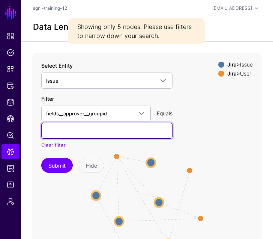
click at [75, 133] on input "text" at bounding box center [106, 131] width 131 height 16
type input "**********"
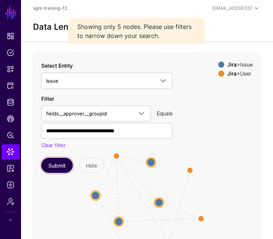
click at [54, 165] on button "Submit" at bounding box center [57, 165] width 32 height 15
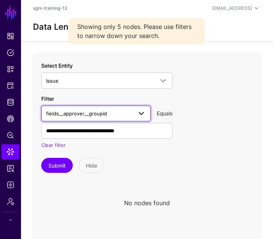
click at [109, 110] on span "fields__approver__groupid" at bounding box center [89, 113] width 86 height 8
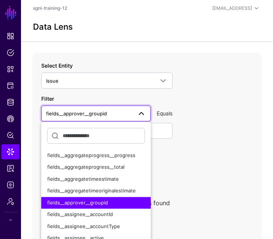
click at [91, 204] on span "fields__approver__groupid" at bounding box center [77, 202] width 61 height 6
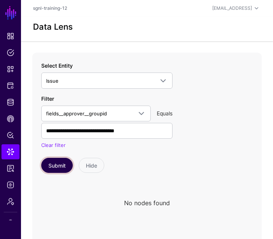
click at [59, 163] on button "Submit" at bounding box center [57, 165] width 32 height 15
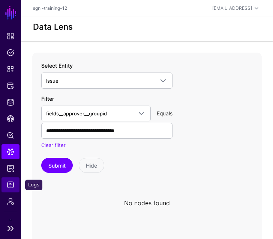
click at [12, 182] on span "Logs" at bounding box center [11, 185] width 8 height 8
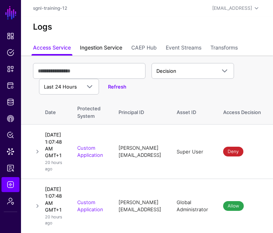
click at [115, 49] on link "Ingestion Service" at bounding box center [101, 48] width 42 height 14
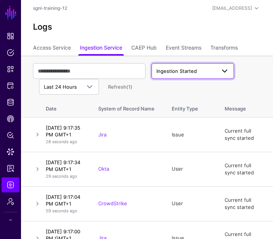
click at [180, 76] on link "Ingestion Started" at bounding box center [193, 71] width 83 height 16
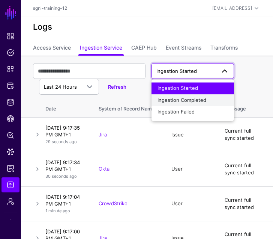
click at [173, 104] on button "Ingestion Completed" at bounding box center [193, 100] width 83 height 12
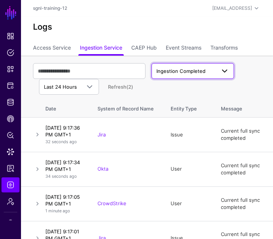
click at [176, 71] on span "Ingestion Completed" at bounding box center [180, 71] width 49 height 6
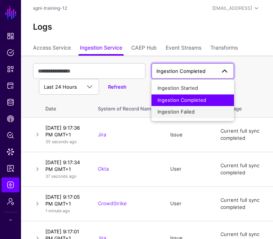
click at [177, 110] on span "Ingestion Failed" at bounding box center [176, 112] width 37 height 6
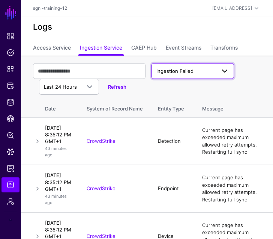
click at [201, 72] on span "Ingestion Failed" at bounding box center [185, 72] width 59 height 8
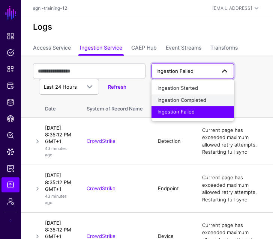
click at [185, 96] on button "Ingestion Completed" at bounding box center [193, 100] width 83 height 12
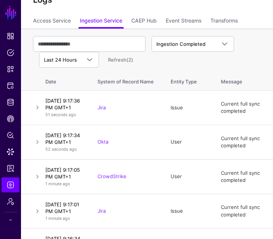
scroll to position [2, 0]
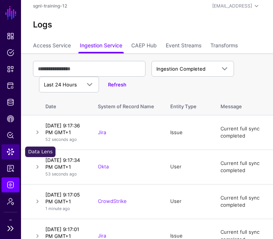
click at [10, 152] on span "Data Lens" at bounding box center [11, 152] width 8 height 8
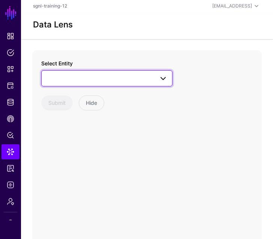
click at [86, 78] on span at bounding box center [107, 78] width 122 height 9
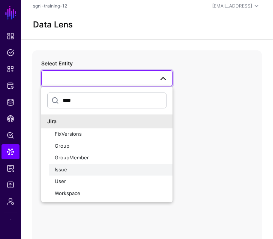
type input "****"
click at [71, 168] on div "Issue" at bounding box center [111, 170] width 112 height 8
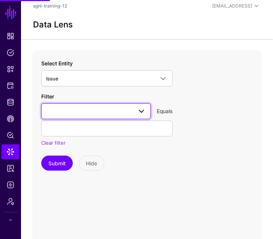
click at [87, 111] on span at bounding box center [96, 111] width 100 height 9
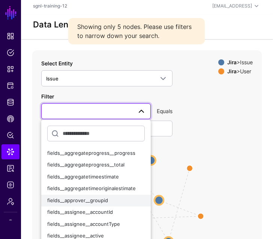
click at [80, 201] on span "fields__approver__groupid" at bounding box center [77, 200] width 61 height 6
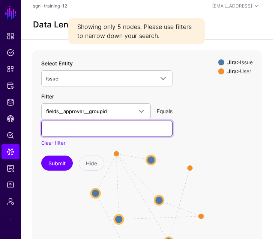
click at [73, 128] on input "text" at bounding box center [106, 128] width 131 height 16
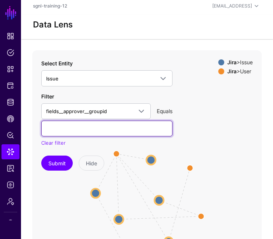
type input "**********"
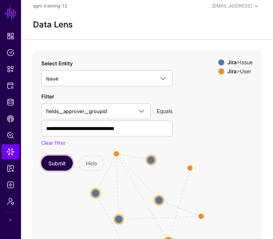
click at [55, 159] on button "Submit" at bounding box center [57, 162] width 32 height 15
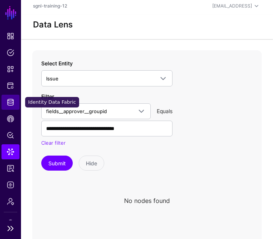
click at [12, 104] on span "Identity Data Fabric" at bounding box center [11, 102] width 8 height 8
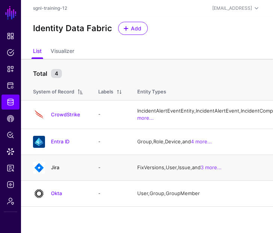
click at [56, 170] on link "Jira" at bounding box center [55, 167] width 8 height 6
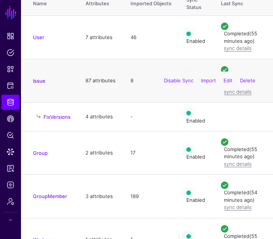
scroll to position [101, 0]
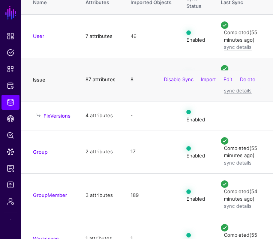
click at [40, 78] on link "Issue" at bounding box center [39, 80] width 12 height 6
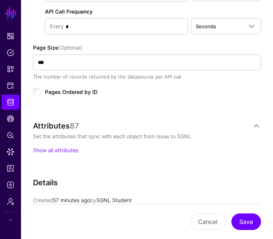
scroll to position [437, 0]
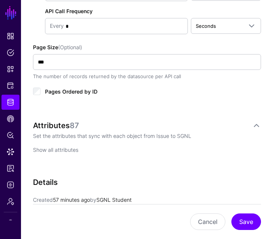
click at [64, 146] on link "Show all attributes" at bounding box center [55, 149] width 45 height 6
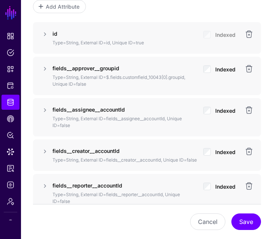
scroll to position [582, 0]
click at [180, 74] on p "Type=String, External ID=$.fields.customfield_10043[0].groupid, Unique ID=false" at bounding box center [125, 81] width 145 height 14
click at [44, 66] on link at bounding box center [45, 69] width 9 height 9
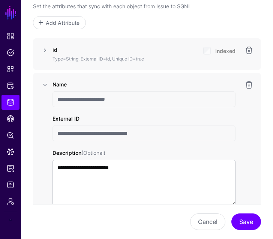
scroll to position [565, 0]
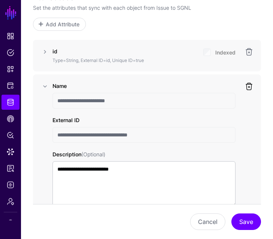
click at [246, 82] on link at bounding box center [249, 86] width 9 height 9
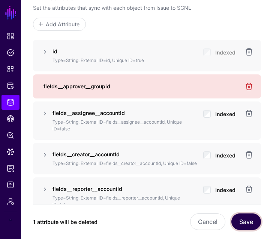
click at [242, 221] on button "Save" at bounding box center [246, 221] width 30 height 17
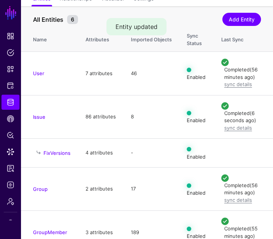
scroll to position [65, 0]
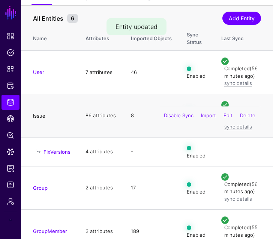
click at [40, 114] on link "Issue" at bounding box center [39, 116] width 12 height 6
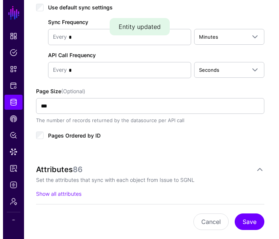
scroll to position [395, 0]
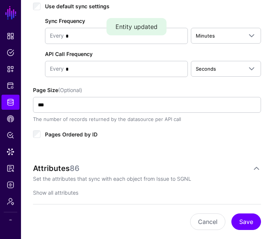
click at [74, 189] on link "Show all attributes" at bounding box center [55, 192] width 45 height 6
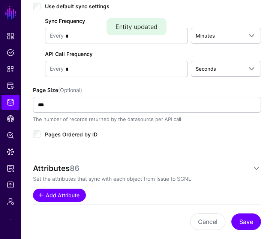
click at [74, 191] on span "Add Attribute" at bounding box center [63, 195] width 36 height 8
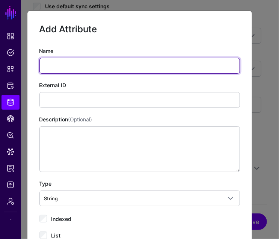
click at [50, 67] on input "Name" at bounding box center [139, 66] width 200 height 16
paste input "**********"
type input "**********"
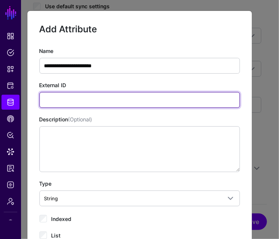
click at [52, 96] on input "External ID" at bounding box center [139, 100] width 200 height 16
paste input "**********"
type input "**********"
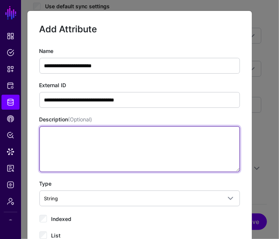
click at [49, 146] on textarea "Description (Optional)" at bounding box center [139, 149] width 200 height 46
paste textarea "**********"
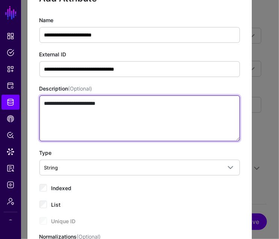
scroll to position [124, 0]
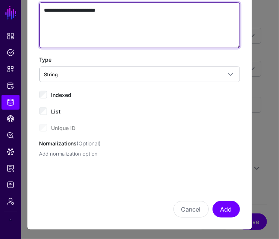
type textarea "**********"
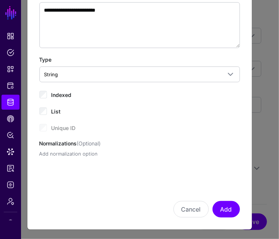
click at [53, 150] on link "Add normalization option" at bounding box center [68, 153] width 59 height 6
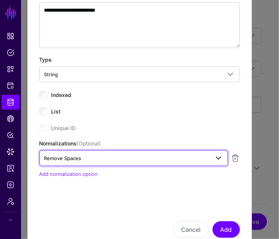
click at [70, 160] on span "Remove Spaces" at bounding box center [126, 158] width 165 height 8
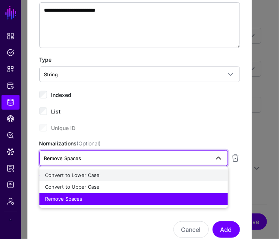
click at [70, 178] on button "Convert to Lower Case" at bounding box center [133, 175] width 188 height 12
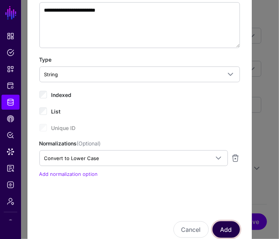
click at [221, 227] on button "Add" at bounding box center [225, 229] width 27 height 17
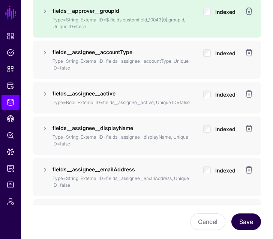
scroll to position [1007, 0]
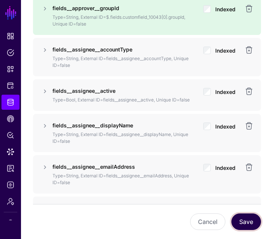
click at [247, 221] on button "Save" at bounding box center [246, 221] width 30 height 17
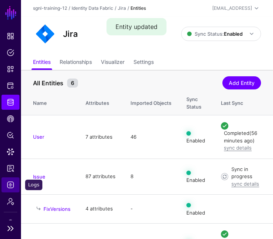
click at [12, 184] on span "Logs" at bounding box center [11, 185] width 8 height 8
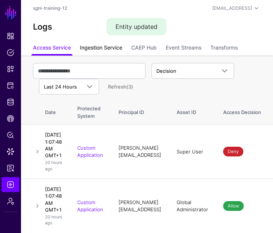
click at [104, 50] on link "Ingestion Service" at bounding box center [101, 48] width 42 height 14
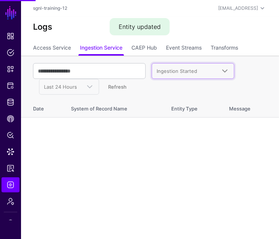
click at [183, 74] on span "Ingestion Started" at bounding box center [185, 72] width 59 height 8
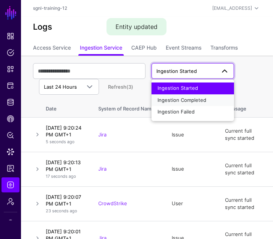
click at [181, 100] on span "Ingestion Completed" at bounding box center [182, 100] width 49 height 6
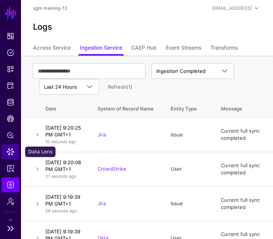
click at [9, 154] on span "Data Lens" at bounding box center [11, 152] width 8 height 8
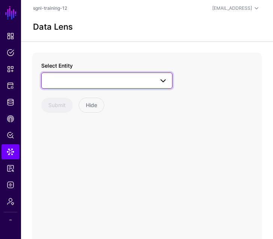
click at [65, 76] on span at bounding box center [107, 80] width 122 height 9
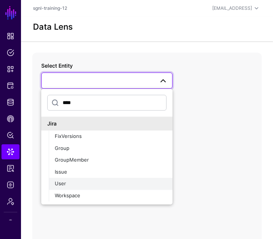
type input "****"
click at [74, 185] on div "User" at bounding box center [111, 184] width 112 height 8
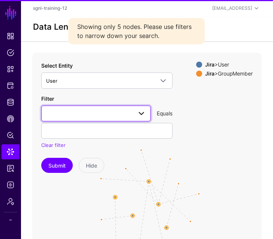
click at [77, 114] on span at bounding box center [96, 113] width 100 height 9
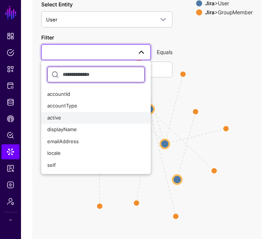
scroll to position [66, 0]
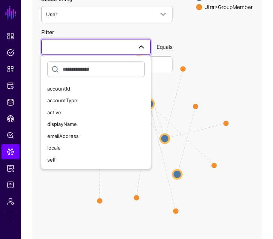
click at [143, 35] on div "Filter accountId accountType active displayName emailAddress locale self Equals…" at bounding box center [106, 55] width 131 height 54
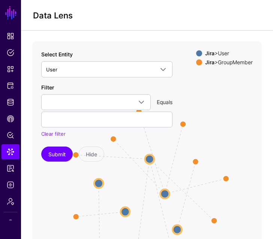
scroll to position [11, 0]
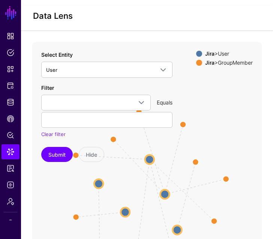
click at [126, 60] on div "Select Entity User **** Jira FixVersions Group GroupMember Issue User Workspace" at bounding box center [106, 64] width 131 height 27
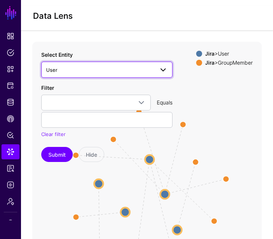
click at [117, 72] on span "User" at bounding box center [100, 70] width 108 height 8
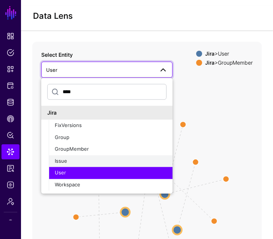
click at [63, 162] on span "Issue" at bounding box center [61, 161] width 12 height 6
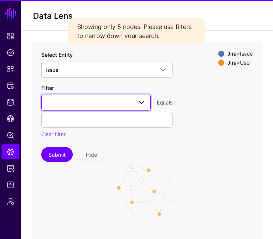
click at [84, 100] on span at bounding box center [96, 102] width 100 height 9
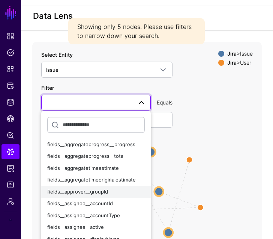
click at [81, 192] on span "fields__approver__groupId" at bounding box center [77, 191] width 61 height 6
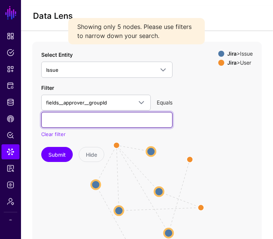
click at [71, 121] on input "text" at bounding box center [106, 120] width 131 height 16
type input "**********"
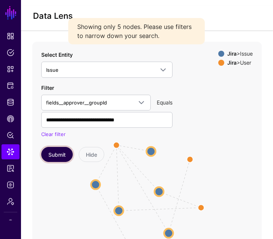
click at [55, 152] on button "Submit" at bounding box center [57, 154] width 32 height 15
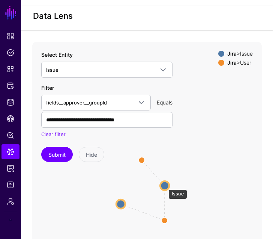
click at [165, 185] on circle at bounding box center [164, 185] width 9 height 9
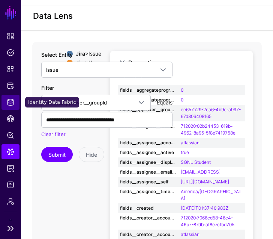
click at [9, 104] on span "Identity Data Fabric" at bounding box center [11, 102] width 8 height 8
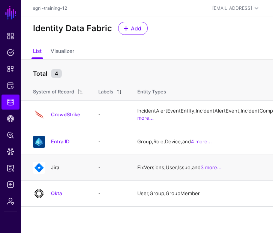
click at [54, 170] on link "Jira" at bounding box center [55, 167] width 8 height 6
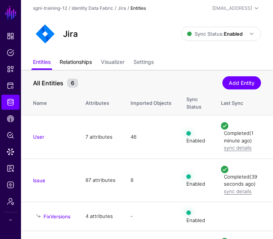
click at [87, 60] on link "Relationships" at bounding box center [76, 63] width 32 height 14
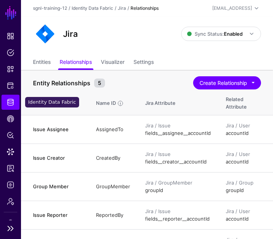
click at [14, 105] on span "Identity Data Fabric" at bounding box center [11, 102] width 8 height 8
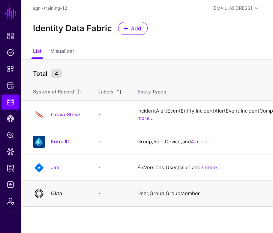
click at [57, 196] on link "Okta" at bounding box center [56, 193] width 11 height 6
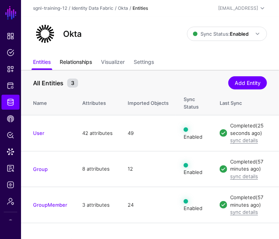
click at [75, 66] on link "Relationships" at bounding box center [76, 63] width 32 height 14
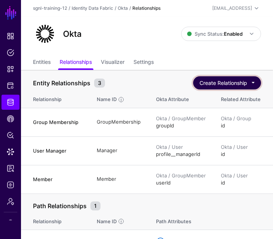
click at [220, 87] on button "Create Relationship" at bounding box center [227, 82] width 68 height 13
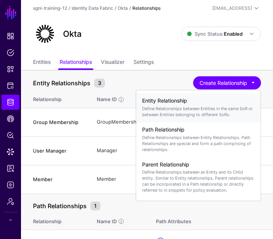
click at [202, 114] on p "Define Relationships between Entities in the same SoR or between Entities belon…" at bounding box center [198, 111] width 113 height 12
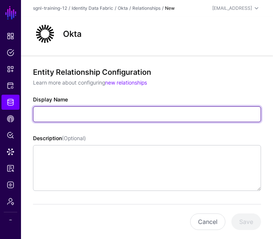
click at [65, 113] on input "Display Name" at bounding box center [147, 114] width 228 height 16
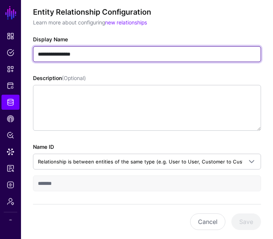
scroll to position [61, 0]
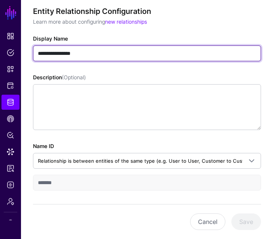
drag, startPoint x: 100, startPoint y: 51, endPoint x: -9, endPoint y: 50, distance: 108.8
type input "**********"
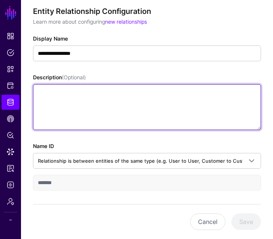
click at [38, 98] on textarea "Description (Optional)" at bounding box center [147, 107] width 228 height 46
paste textarea "**********"
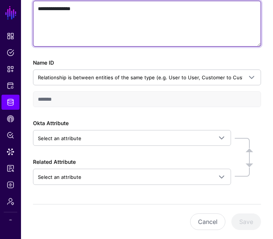
scroll to position [144, 0]
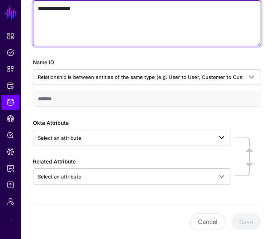
type textarea "**********"
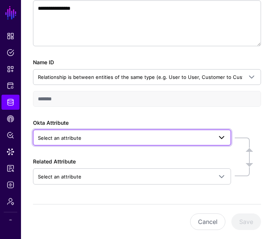
click at [131, 135] on span "Select an attribute" at bounding box center [125, 138] width 175 height 8
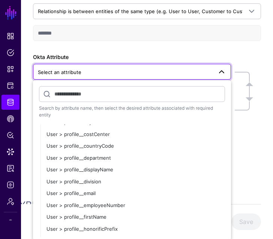
scroll to position [236, 0]
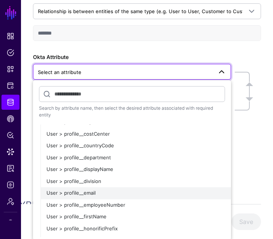
click at [115, 189] on div "User > profile__email" at bounding box center [136, 193] width 179 height 8
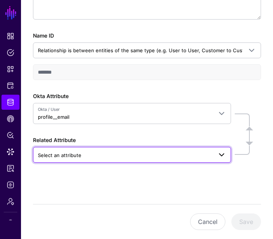
click at [93, 154] on span "Select an attribute" at bounding box center [125, 155] width 175 height 8
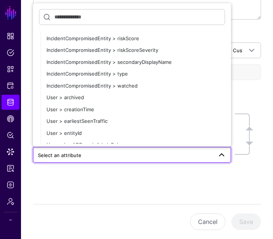
scroll to position [1509, 0]
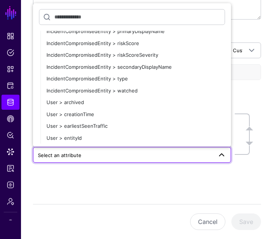
click at [68, 16] on input "text" at bounding box center [132, 17] width 186 height 16
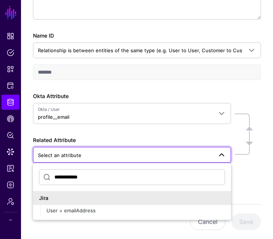
scroll to position [0, 0]
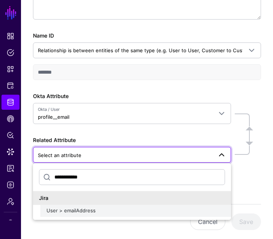
type input "**********"
click at [82, 207] on span "User > emailAddress" at bounding box center [71, 210] width 49 height 6
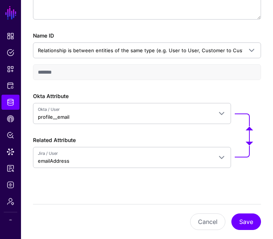
click at [81, 194] on div "**********" at bounding box center [147, 64] width 252 height 361
click at [243, 220] on button "Save" at bounding box center [246, 221] width 30 height 17
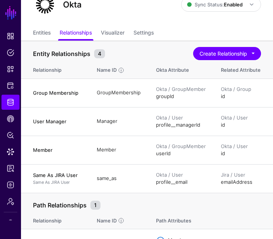
scroll to position [30, 0]
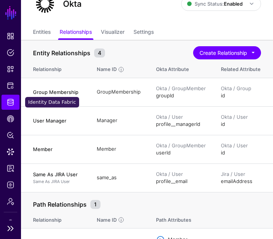
click at [14, 106] on link "Identity Data Fabric" at bounding box center [11, 102] width 18 height 15
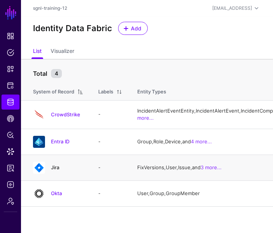
click at [57, 170] on link "Jira" at bounding box center [55, 167] width 8 height 6
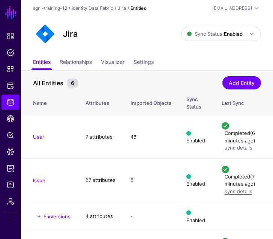
click at [119, 75] on div "All Entities 6 Add Entity" at bounding box center [147, 81] width 228 height 14
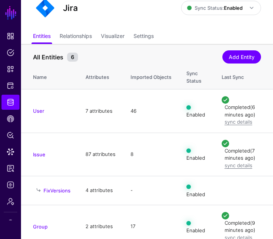
scroll to position [26, 0]
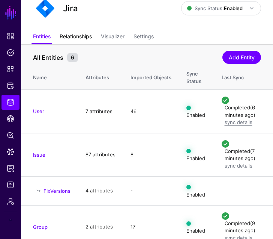
click at [74, 37] on link "Relationships" at bounding box center [76, 37] width 32 height 14
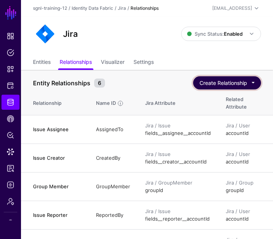
click at [234, 84] on button "Create Relationship" at bounding box center [227, 82] width 68 height 13
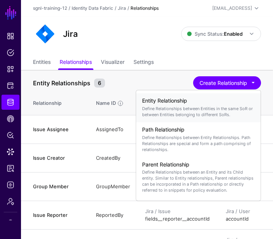
click at [211, 106] on p "Define Relationships between Entities in the same SoR or between Entities belon…" at bounding box center [198, 111] width 113 height 12
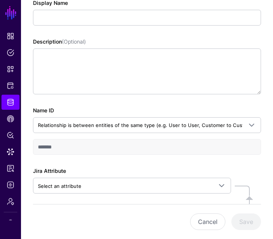
scroll to position [97, 0]
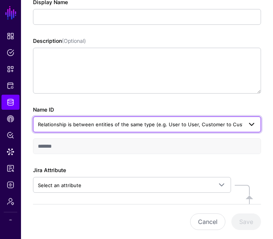
click at [92, 126] on span "Relationship is between entities of the same type (e.g. User to User, Customer …" at bounding box center [148, 124] width 220 height 6
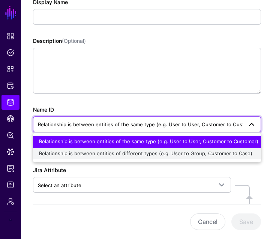
click at [92, 156] on div "Relationship is between entities of different types (e.g. User to Group, Custom…" at bounding box center [147, 154] width 216 height 8
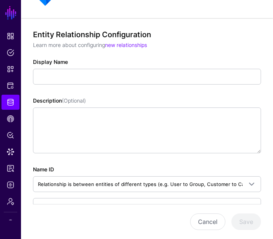
scroll to position [37, 0]
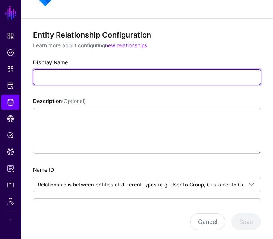
click at [55, 77] on input "Display Name" at bounding box center [147, 77] width 228 height 16
paste input "**********"
type input "**********"
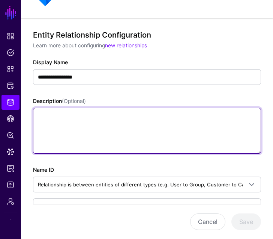
type input "**********"
click at [62, 120] on textarea "Description (Optional)" at bounding box center [147, 131] width 228 height 46
paste textarea "**********"
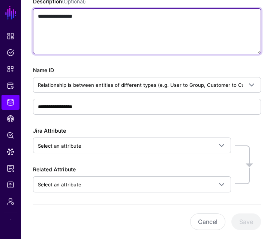
scroll to position [140, 0]
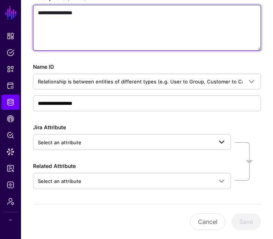
type textarea "**********"
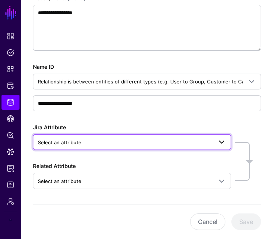
click at [68, 141] on span "Select an attribute" at bounding box center [60, 142] width 44 height 6
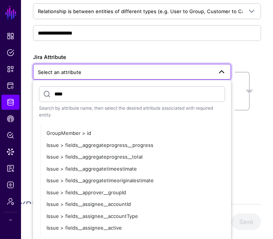
scroll to position [106, 0]
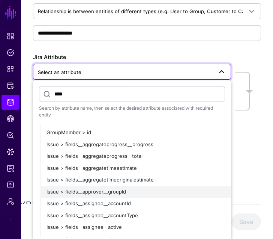
type input "****"
click at [87, 189] on span "Issue > fields__approver__groupId" at bounding box center [87, 191] width 80 height 6
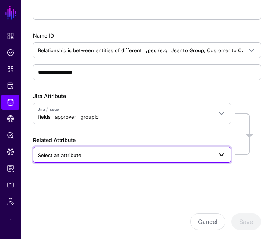
click at [68, 153] on span "Select an attribute" at bounding box center [60, 155] width 44 height 6
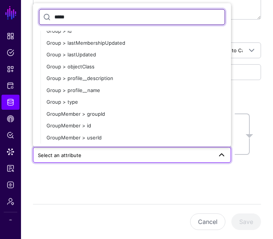
scroll to position [628, 0]
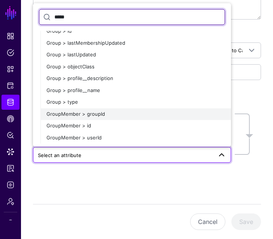
type input "*****"
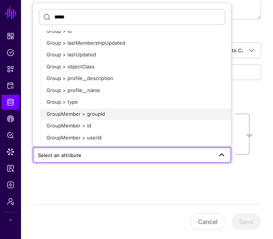
click at [88, 111] on span "GroupMember > groupId" at bounding box center [76, 114] width 59 height 6
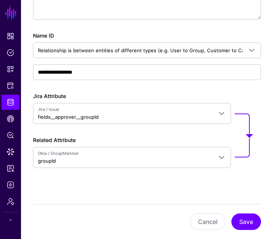
scroll to position [176, 0]
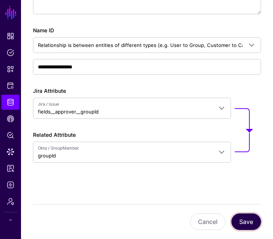
click at [249, 223] on button "Save" at bounding box center [246, 221] width 30 height 17
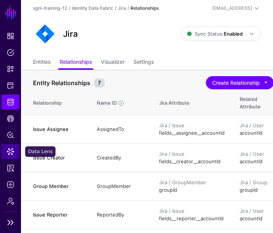
click at [12, 153] on span "Data Lens" at bounding box center [11, 152] width 8 height 8
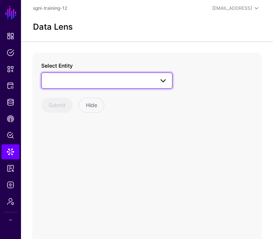
click at [93, 76] on span at bounding box center [107, 80] width 122 height 9
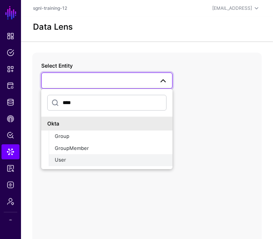
type input "****"
click at [74, 161] on div "User" at bounding box center [111, 160] width 112 height 8
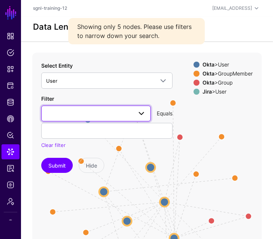
click at [58, 113] on span at bounding box center [96, 113] width 100 height 9
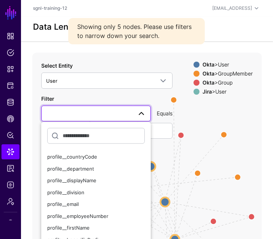
scroll to position [105, 0]
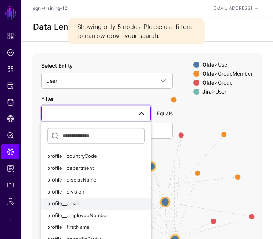
click at [75, 203] on span "profile__email" at bounding box center [63, 203] width 32 height 6
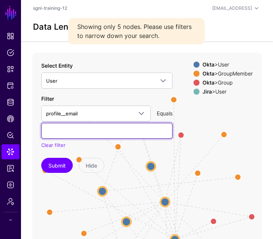
click at [64, 130] on input "text" at bounding box center [106, 131] width 131 height 16
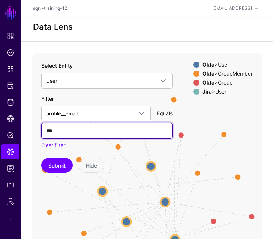
type input "**********"
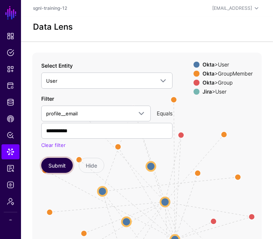
click at [61, 165] on button "Submit" at bounding box center [57, 165] width 32 height 15
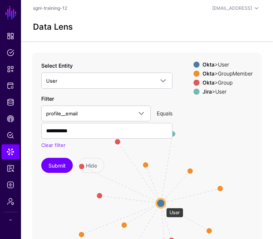
click at [162, 204] on circle at bounding box center [160, 202] width 9 height 9
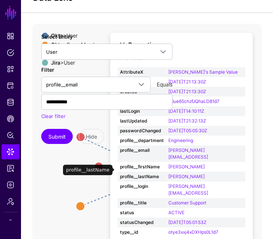
scroll to position [30, 0]
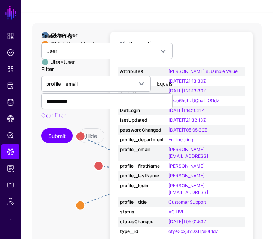
click at [62, 179] on icon "Group Group same_as Group Group Group Group Member Member Member Member Member …" at bounding box center [147, 173] width 230 height 300
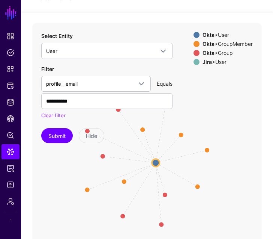
drag, startPoint x: 180, startPoint y: 214, endPoint x: 181, endPoint y: 199, distance: 14.6
click at [181, 199] on icon "Group Group same_as Group Group Group Group Member Member Member Member Member …" at bounding box center [147, 173] width 230 height 300
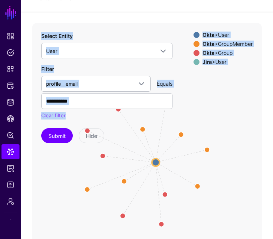
drag, startPoint x: 170, startPoint y: 141, endPoint x: 167, endPoint y: 168, distance: 27.2
click at [167, 168] on div "Group Group same_as Group Group Group Group Member Member Member Member Member …" at bounding box center [147, 173] width 230 height 300
click at [177, 168] on icon "Group Group same_as Group Group Group Group Member Member Member Member Member …" at bounding box center [147, 173] width 230 height 300
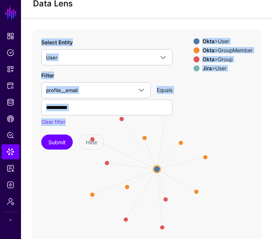
scroll to position [13, 0]
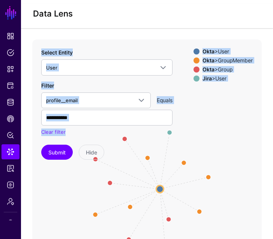
drag, startPoint x: 189, startPoint y: 135, endPoint x: 192, endPoint y: 145, distance: 10.6
click at [192, 145] on icon "Group Group same_as Group Group Group Group Member Member Member Member Member …" at bounding box center [147, 189] width 230 height 300
click at [158, 134] on div "Clear filter" at bounding box center [106, 132] width 131 height 8
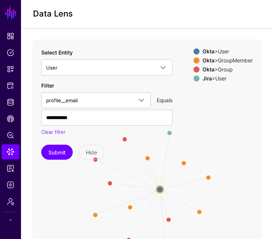
click at [170, 132] on div "Clear filter" at bounding box center [106, 132] width 131 height 8
click at [192, 127] on icon "Group Group same_as Group Group Group Group Member Member Member Member Member …" at bounding box center [147, 189] width 230 height 300
click at [213, 158] on icon "Group Group same_as Group Group Group Group Member Member Member Member Member …" at bounding box center [147, 189] width 230 height 300
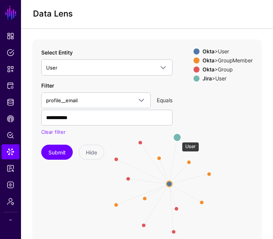
click at [178, 138] on circle at bounding box center [177, 137] width 8 height 8
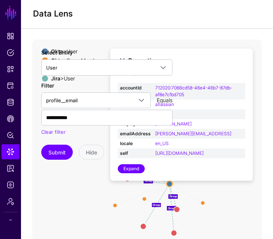
click at [34, 176] on icon "Member Member Member Member Member Member Group Group Group Group same_as Group…" at bounding box center [147, 189] width 230 height 300
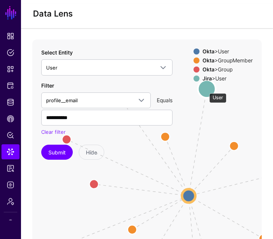
click at [206, 89] on circle at bounding box center [207, 89] width 18 height 18
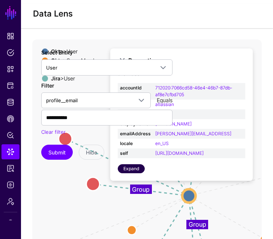
click at [127, 173] on link "Expand" at bounding box center [131, 168] width 27 height 9
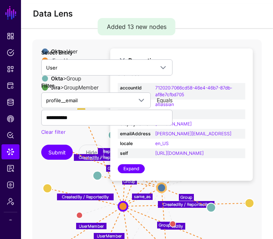
click at [151, 207] on icon "Member Member Member Member Member Member UserMember UserMember UserMember Crea…" at bounding box center [147, 189] width 230 height 300
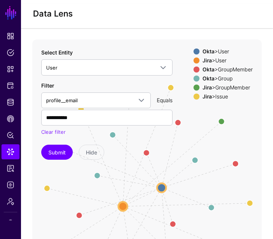
click at [146, 152] on div "Submit Hide" at bounding box center [106, 151] width 131 height 15
click at [146, 150] on div "Submit Hide" at bounding box center [106, 151] width 131 height 15
click at [122, 205] on circle at bounding box center [123, 206] width 9 height 9
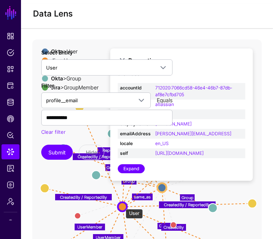
click at [122, 205] on circle at bounding box center [122, 206] width 9 height 9
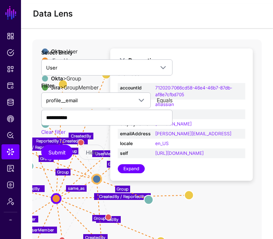
drag, startPoint x: 107, startPoint y: 209, endPoint x: 44, endPoint y: 201, distance: 64.2
click at [44, 201] on icon "Member Member Member Member Member Member UserMember UserMember UserMember Crea…" at bounding box center [147, 189] width 230 height 300
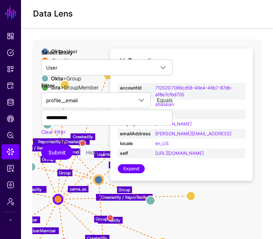
click at [179, 214] on icon "Member Member Member Member Member Member UserMember UserMember UserMember Crea…" at bounding box center [147, 189] width 230 height 300
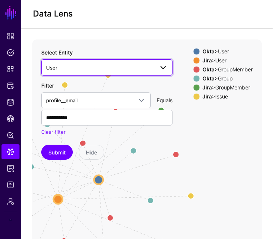
click at [80, 63] on span "User" at bounding box center [107, 67] width 122 height 9
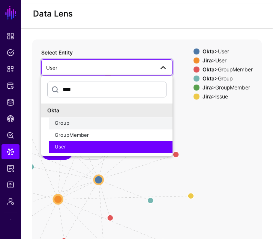
click at [74, 128] on button "Group" at bounding box center [111, 123] width 124 height 12
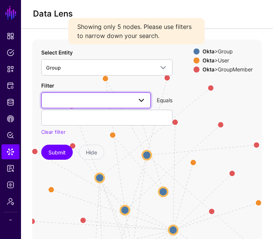
click at [63, 99] on span at bounding box center [96, 100] width 100 height 9
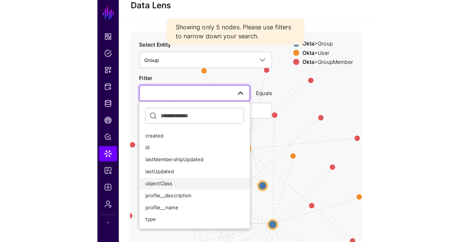
scroll to position [21, 0]
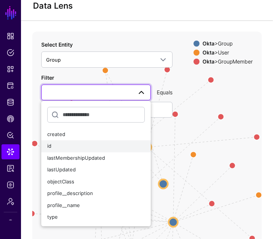
click at [81, 144] on div "id" at bounding box center [96, 146] width 98 height 8
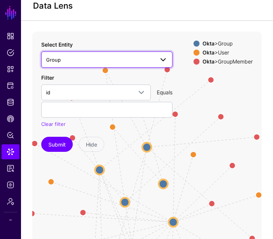
click at [87, 57] on span "Group" at bounding box center [100, 60] width 108 height 8
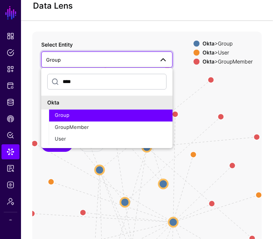
drag, startPoint x: 82, startPoint y: 87, endPoint x: 41, endPoint y: 81, distance: 41.3
click at [41, 81] on div "****" at bounding box center [106, 83] width 131 height 25
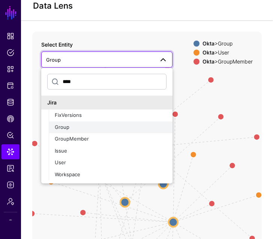
type input "****"
click at [79, 127] on div "Group" at bounding box center [111, 127] width 112 height 8
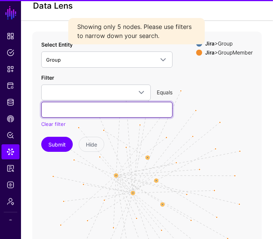
click at [77, 102] on input "text" at bounding box center [106, 110] width 131 height 16
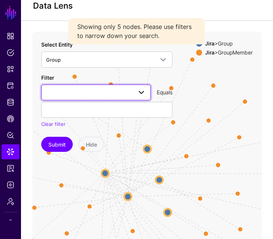
click at [76, 93] on span at bounding box center [96, 92] width 100 height 9
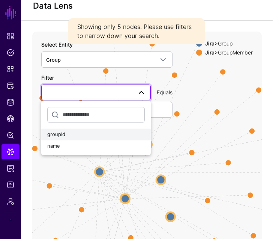
click at [68, 134] on div "groupId" at bounding box center [96, 135] width 98 height 8
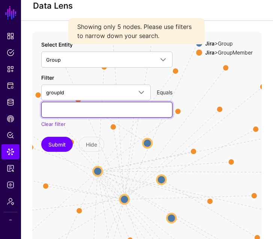
click at [60, 113] on input "text" at bounding box center [106, 110] width 131 height 16
type input "**********"
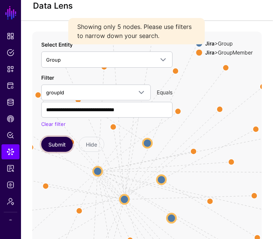
click at [63, 141] on button "Submit" at bounding box center [57, 144] width 32 height 15
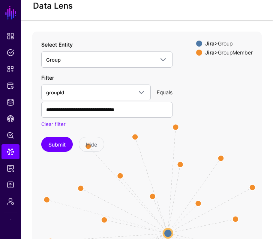
drag, startPoint x: 132, startPoint y: 154, endPoint x: 137, endPoint y: 204, distance: 50.5
click at [137, 204] on icon "GroupMember GroupMember GroupMember GroupMember GroupMember GroupMember GroupMe…" at bounding box center [147, 182] width 230 height 300
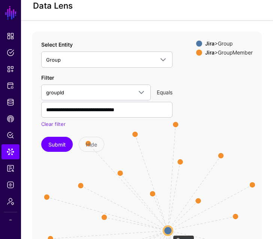
click at [169, 231] on circle at bounding box center [168, 230] width 9 height 9
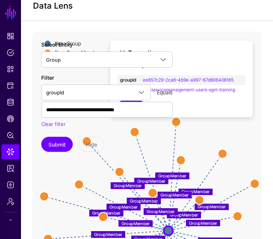
click at [134, 163] on icon "GroupMember GroupMember GroupMember GroupMember GroupMember GroupMember GroupMe…" at bounding box center [147, 182] width 230 height 300
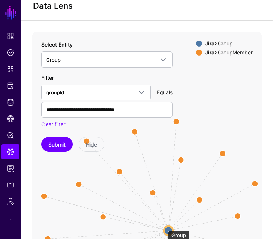
click at [166, 229] on circle at bounding box center [168, 230] width 9 height 9
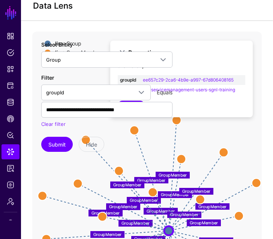
click at [80, 159] on icon "GroupMember GroupMember GroupMember GroupMember GroupMember GroupMember GroupMe…" at bounding box center [147, 182] width 230 height 300
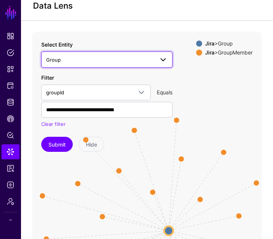
click at [56, 62] on span "Group" at bounding box center [53, 60] width 15 height 6
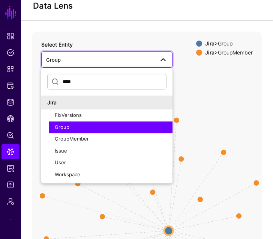
drag, startPoint x: 80, startPoint y: 84, endPoint x: 45, endPoint y: 82, distance: 35.7
click at [45, 82] on div "****" at bounding box center [106, 83] width 131 height 25
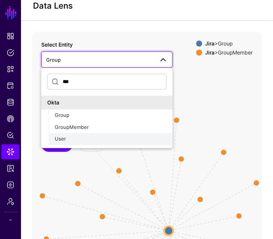
type input "***"
click at [62, 136] on span "User" at bounding box center [60, 139] width 11 height 6
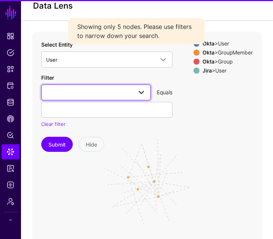
click at [71, 96] on span at bounding box center [96, 92] width 100 height 9
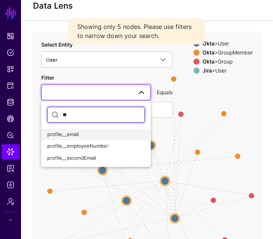
type input "**"
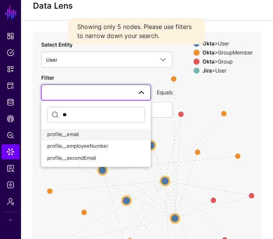
click at [66, 128] on button "profile__email" at bounding box center [96, 134] width 110 height 12
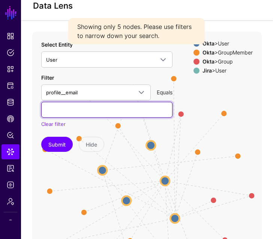
click at [61, 107] on input "text" at bounding box center [106, 110] width 131 height 16
type input "**********"
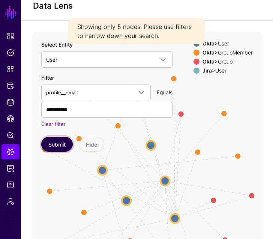
click at [57, 142] on button "Submit" at bounding box center [57, 144] width 32 height 15
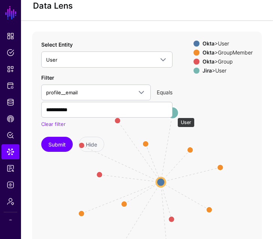
click at [174, 114] on circle at bounding box center [173, 113] width 12 height 12
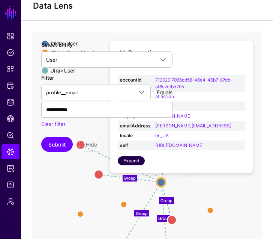
click at [129, 165] on link "Expand" at bounding box center [131, 160] width 27 height 9
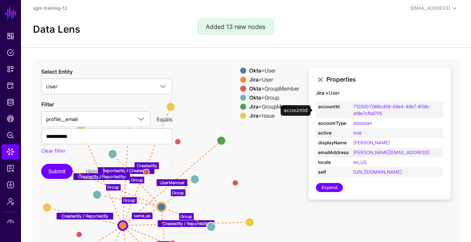
scroll to position [21, 0]
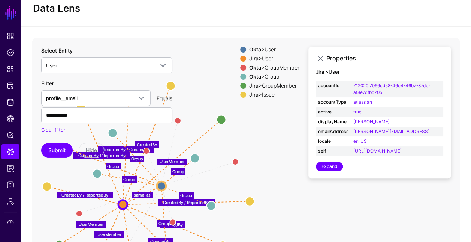
click at [285, 163] on div "Member Member Member Member Member Member UserMember UserMember UserMember Crea…" at bounding box center [246, 188] width 428 height 300
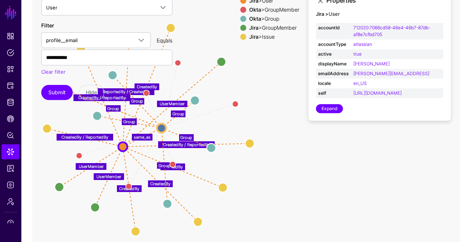
scroll to position [78, 0]
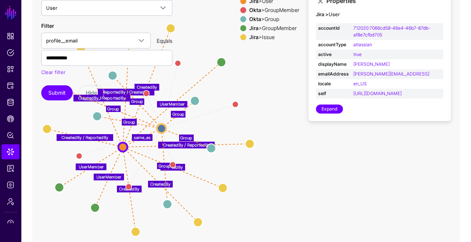
click at [240, 39] on span at bounding box center [243, 37] width 6 height 6
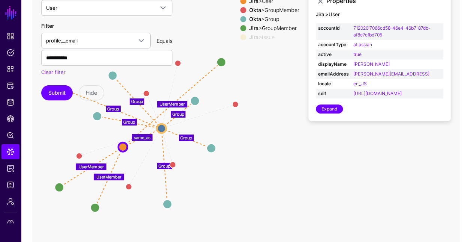
click at [240, 39] on span at bounding box center [243, 37] width 6 height 6
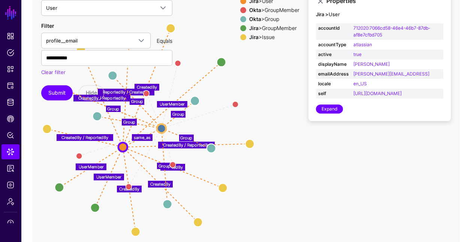
click at [240, 29] on span at bounding box center [243, 28] width 6 height 6
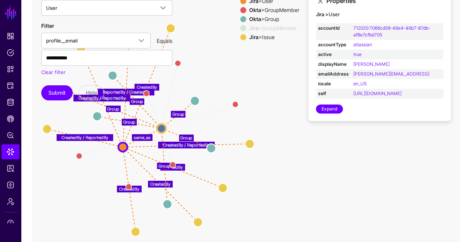
click at [240, 20] on span at bounding box center [243, 19] width 6 height 6
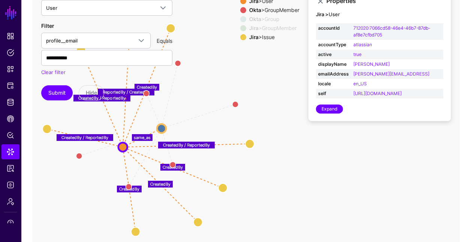
click at [240, 10] on span at bounding box center [243, 10] width 6 height 6
click at [240, 2] on span at bounding box center [243, 1] width 6 height 6
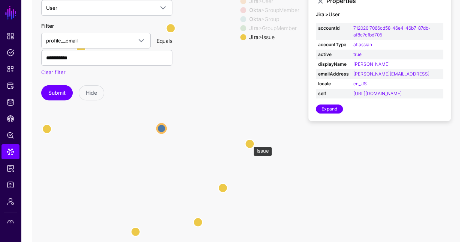
click at [250, 143] on circle at bounding box center [249, 143] width 9 height 9
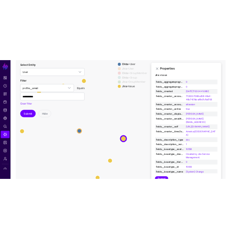
scroll to position [60, 0]
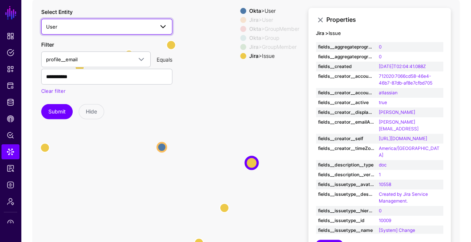
click at [149, 30] on span "User" at bounding box center [100, 27] width 108 height 8
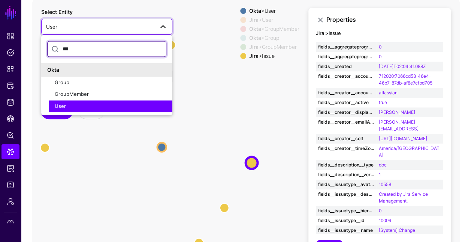
drag, startPoint x: 106, startPoint y: 51, endPoint x: 53, endPoint y: 52, distance: 52.5
click at [53, 52] on input "***" at bounding box center [106, 49] width 119 height 16
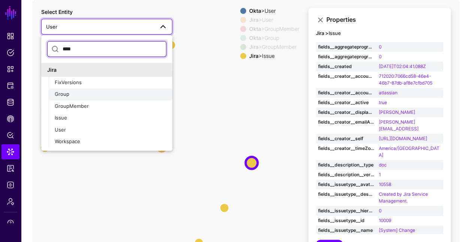
type input "****"
click at [81, 92] on div "Group" at bounding box center [111, 95] width 112 height 8
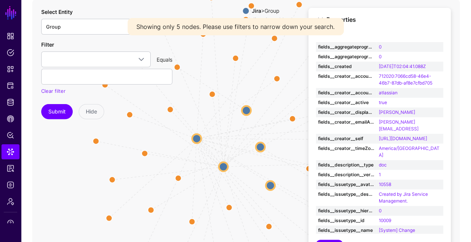
click at [254, 53] on icon "GroupMember GroupMember GroupMember GroupMember GroupMember GroupMember GroupMe…" at bounding box center [246, 149] width 428 height 300
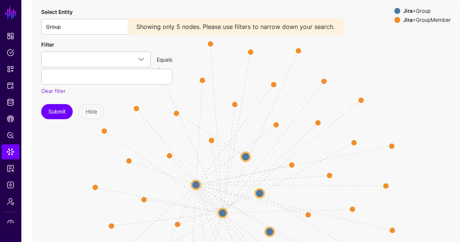
drag, startPoint x: 255, startPoint y: 50, endPoint x: 254, endPoint y: 95, distance: 45.8
click at [254, 95] on icon "GroupMember GroupMember GroupMember GroupMember GroupMember GroupMember GroupMe…" at bounding box center [246, 149] width 428 height 300
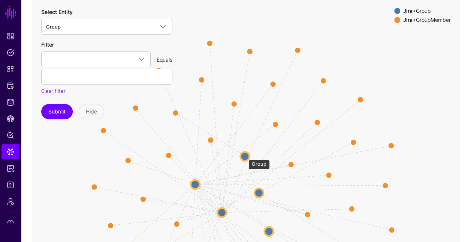
click at [245, 155] on circle at bounding box center [244, 156] width 9 height 9
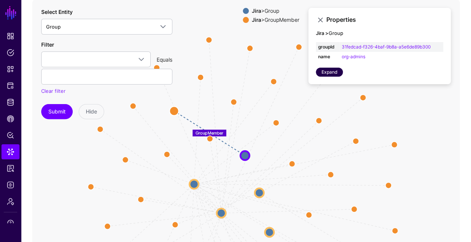
click at [329, 73] on link "Expand" at bounding box center [329, 72] width 27 height 9
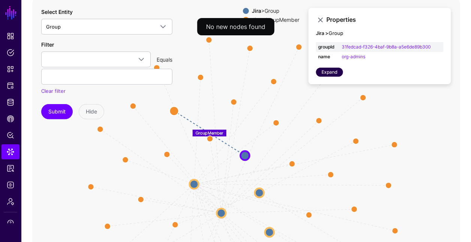
click at [329, 73] on link "Expand" at bounding box center [329, 72] width 27 height 9
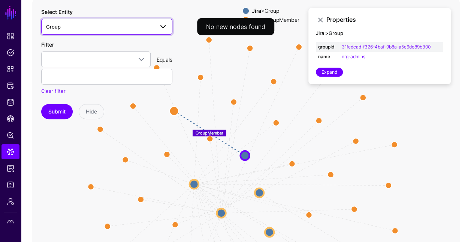
click at [126, 30] on span "Group" at bounding box center [100, 27] width 108 height 8
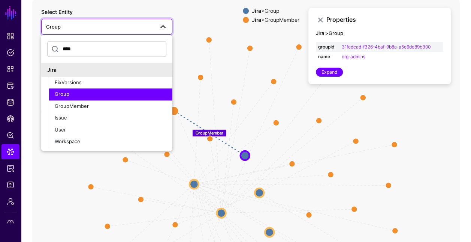
click at [99, 95] on div "Group" at bounding box center [111, 95] width 112 height 8
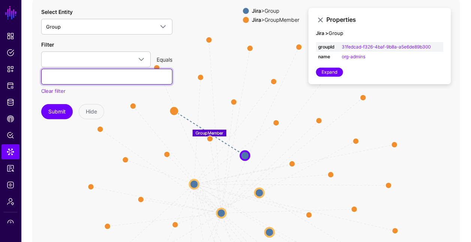
click at [86, 71] on input "text" at bounding box center [106, 77] width 131 height 16
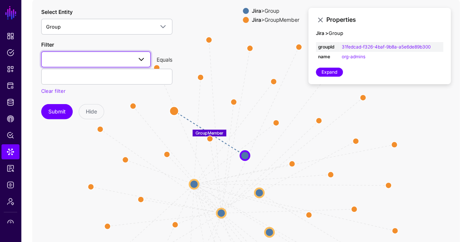
click at [80, 60] on span at bounding box center [96, 59] width 100 height 9
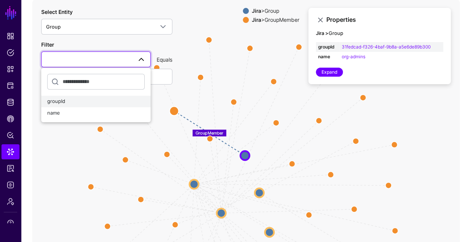
click at [67, 101] on div "groupId" at bounding box center [96, 102] width 98 height 8
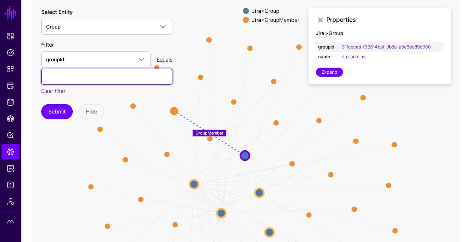
click at [66, 75] on input "text" at bounding box center [106, 77] width 131 height 16
click at [62, 77] on input "text" at bounding box center [106, 77] width 131 height 16
paste input "**********"
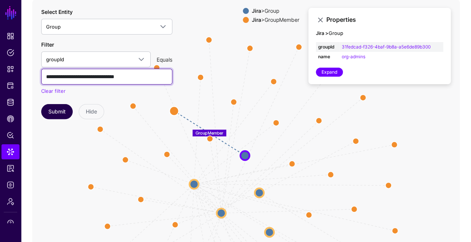
type input "**********"
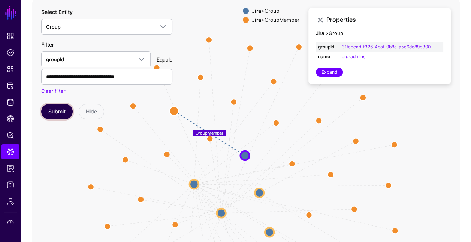
click at [55, 109] on button "Submit" at bounding box center [57, 111] width 32 height 15
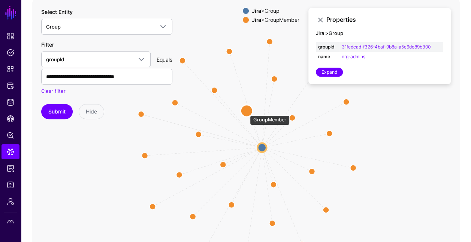
click at [246, 111] on circle at bounding box center [247, 111] width 12 height 12
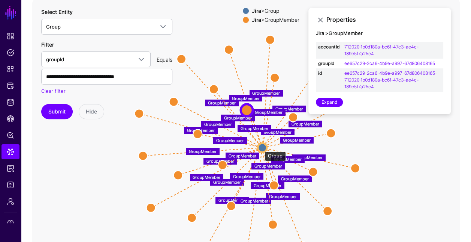
click at [261, 147] on circle at bounding box center [262, 147] width 9 height 9
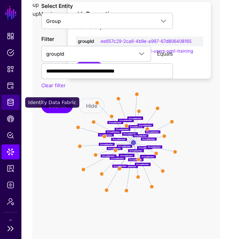
click at [14, 101] on link "Identity Data Fabric" at bounding box center [11, 102] width 18 height 15
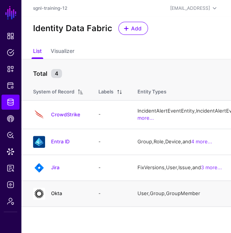
click at [56, 196] on link "Okta" at bounding box center [56, 193] width 11 height 6
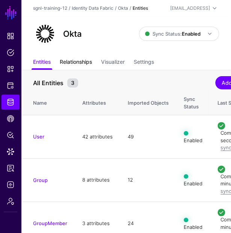
click at [87, 57] on link "Relationships" at bounding box center [76, 63] width 32 height 14
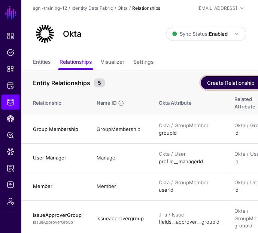
click at [223, 79] on button "Create Relationship" at bounding box center [235, 82] width 68 height 13
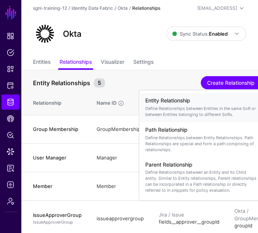
click at [206, 102] on h4 "Entity Relationship" at bounding box center [201, 101] width 113 height 6
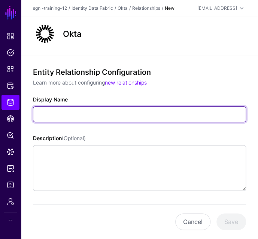
click at [76, 122] on input "Display Name" at bounding box center [139, 114] width 213 height 16
paste input "**********"
type input "**********"
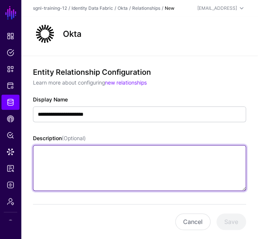
click at [65, 161] on textarea "Description (Optional)" at bounding box center [139, 168] width 213 height 46
paste textarea "**********"
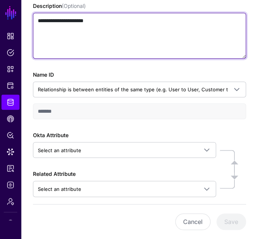
scroll to position [132, 0]
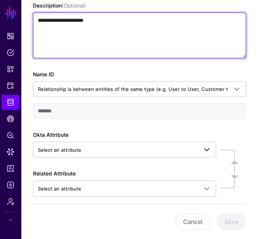
type textarea "**********"
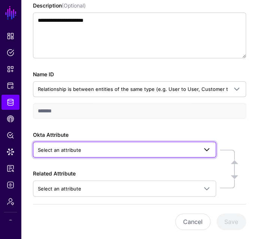
click at [65, 149] on span "Select an attribute" at bounding box center [60, 150] width 44 height 6
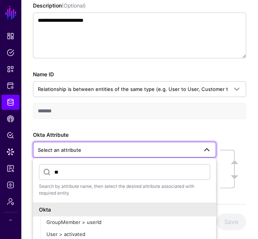
type input "*"
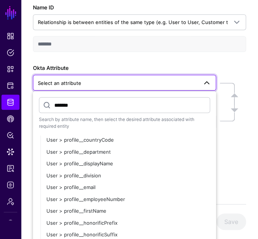
scroll to position [66, 0]
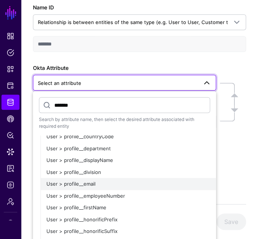
type input "*******"
click at [88, 185] on span "User > profile__email" at bounding box center [71, 183] width 49 height 6
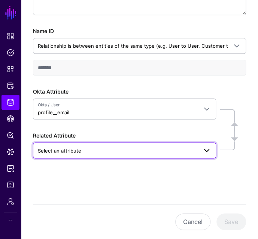
click at [77, 153] on span "Select an attribute" at bounding box center [60, 150] width 44 height 6
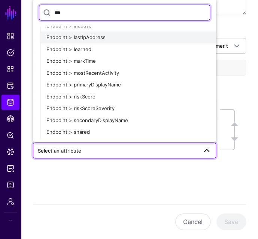
scroll to position [0, 0]
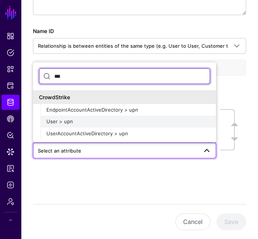
type input "***"
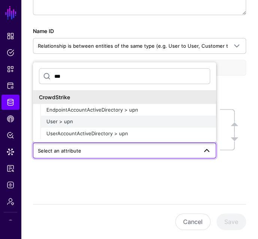
click at [78, 123] on div "User > upn" at bounding box center [129, 122] width 164 height 8
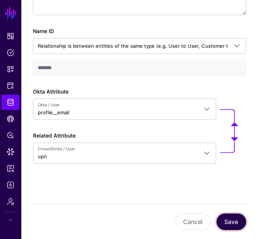
click at [229, 220] on button "Save" at bounding box center [232, 221] width 30 height 17
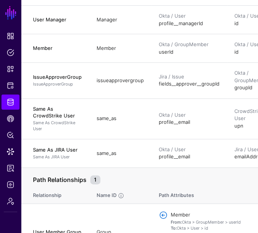
scroll to position [139, 0]
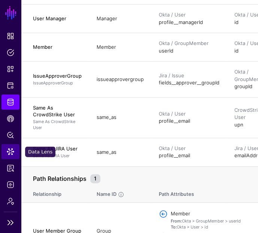
click at [12, 149] on span "Data Lens" at bounding box center [11, 152] width 8 height 8
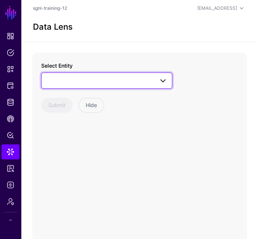
click at [67, 77] on span at bounding box center [107, 80] width 122 height 9
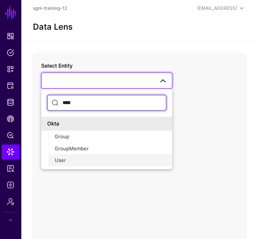
type input "****"
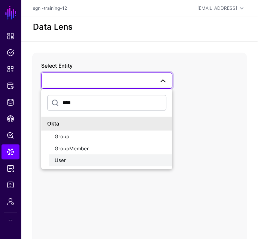
click at [73, 159] on div "User" at bounding box center [111, 160] width 112 height 8
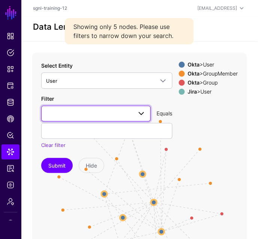
click at [78, 120] on link at bounding box center [96, 113] width 110 height 16
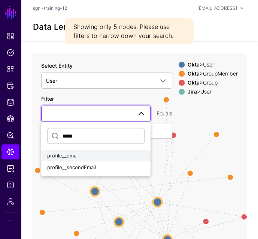
type input "*****"
click at [72, 156] on span "profile__email" at bounding box center [63, 155] width 32 height 6
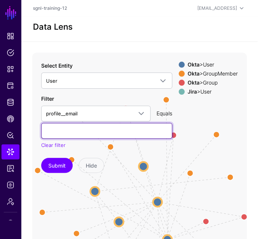
click at [56, 128] on input "text" at bounding box center [106, 131] width 131 height 16
paste input "**********"
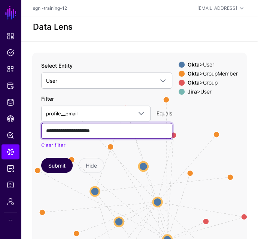
type input "**********"
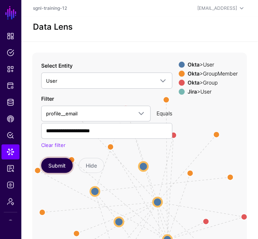
click at [51, 162] on button "Submit" at bounding box center [57, 165] width 32 height 15
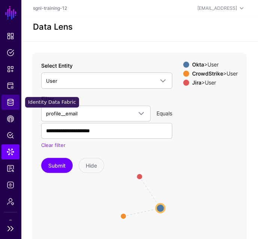
click at [10, 101] on span "Identity Data Fabric" at bounding box center [11, 102] width 8 height 8
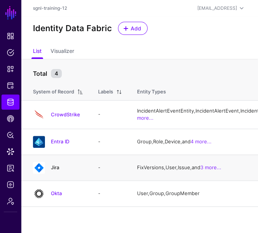
click at [54, 170] on link "Jira" at bounding box center [55, 167] width 8 height 6
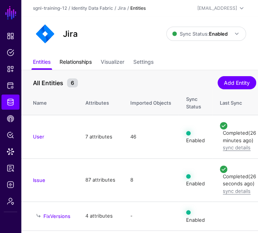
click at [86, 61] on link "Relationships" at bounding box center [76, 63] width 32 height 14
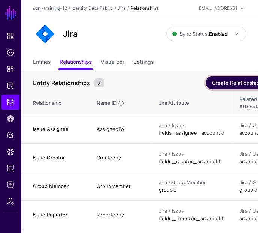
click at [227, 82] on button "Create Relationship" at bounding box center [240, 82] width 68 height 13
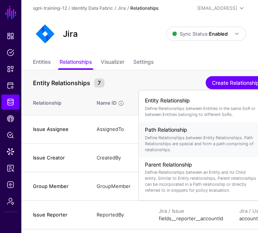
click at [193, 129] on h4 "Path Relationship" at bounding box center [201, 129] width 113 height 6
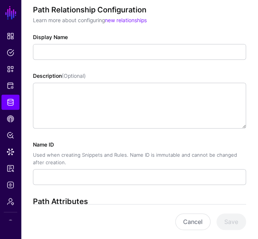
scroll to position [62, 0]
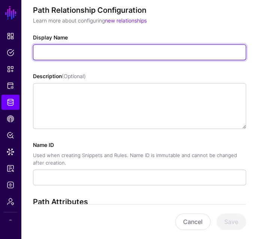
click at [60, 54] on input "Display Name" at bounding box center [139, 52] width 213 height 16
paste input "**********"
type input "**********"
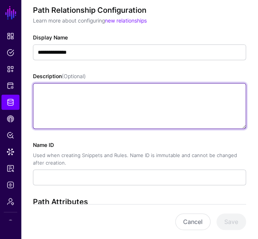
type input "**********"
click at [56, 98] on textarea "Description (Optional)" at bounding box center [139, 106] width 213 height 46
paste textarea "**********"
type textarea "**********"
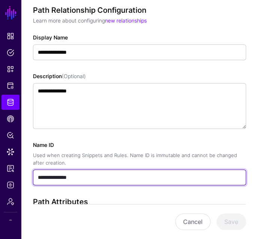
drag, startPoint x: 93, startPoint y: 172, endPoint x: 21, endPoint y: 171, distance: 72.0
click at [21, 171] on div "**********" at bounding box center [139, 185] width 237 height 383
paste input "text"
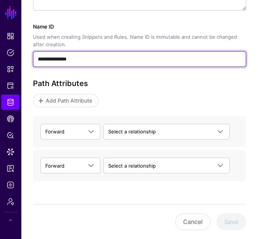
scroll to position [180, 0]
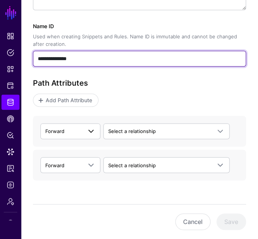
type input "**********"
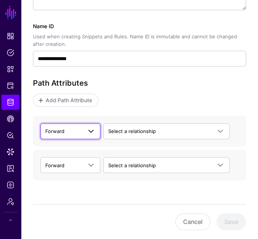
click at [81, 128] on span "Forward" at bounding box center [63, 131] width 37 height 8
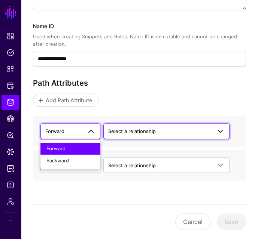
click at [128, 132] on span "Select a relationship" at bounding box center [132, 131] width 48 height 6
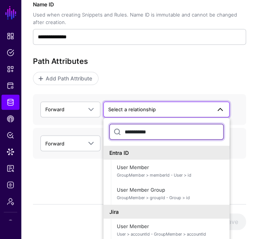
scroll to position [206, 0]
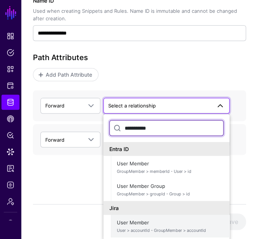
type input "**********"
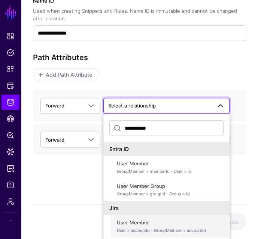
click at [153, 224] on span "User Member User > accountId - GroupMember > accountId" at bounding box center [170, 225] width 107 height 18
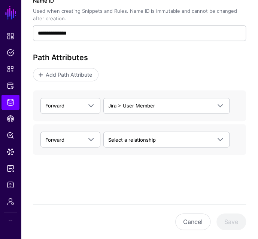
scroll to position [198, 0]
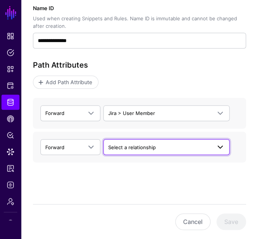
click at [127, 148] on span "Select a relationship" at bounding box center [159, 147] width 103 height 8
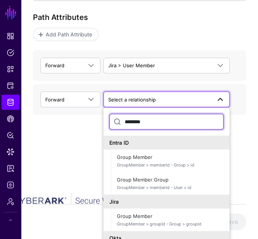
scroll to position [257, 0]
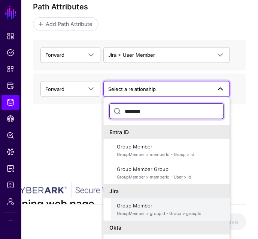
type input "********"
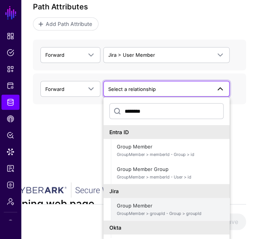
click at [137, 206] on span "Group Member GroupMember > groupId - Group > groupId" at bounding box center [170, 209] width 107 height 18
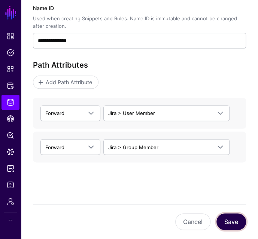
click at [236, 222] on button "Save" at bounding box center [232, 221] width 30 height 17
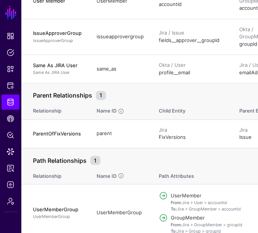
scroll to position [252, 0]
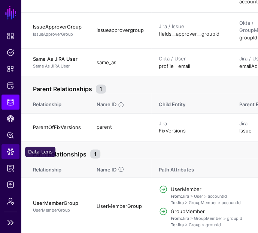
click at [12, 150] on span "Data Lens" at bounding box center [11, 152] width 8 height 8
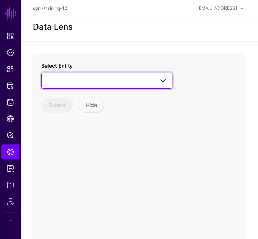
click at [96, 82] on span at bounding box center [107, 80] width 122 height 9
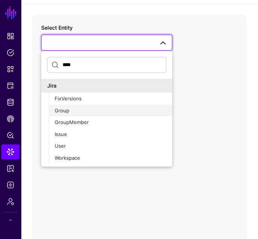
scroll to position [39, 0]
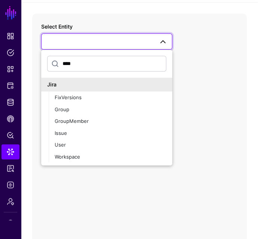
drag, startPoint x: 83, startPoint y: 66, endPoint x: 50, endPoint y: 63, distance: 32.3
click at [50, 63] on input "****" at bounding box center [106, 64] width 119 height 16
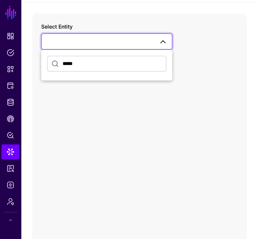
type input "*****"
click at [141, 45] on span at bounding box center [107, 41] width 122 height 9
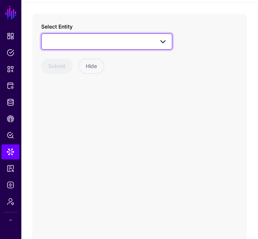
click at [141, 45] on span at bounding box center [107, 41] width 122 height 9
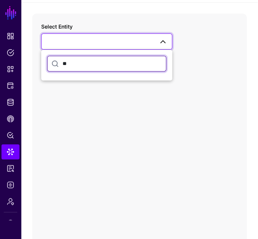
type input "*"
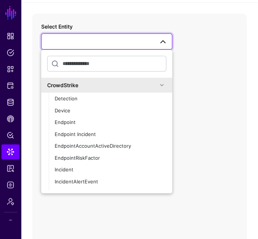
click at [200, 72] on div "Select Entity CrowdStrike Detection Device Endpoint Endpoint Incident EndpointA…" at bounding box center [139, 164] width 215 height 300
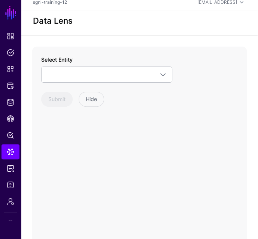
scroll to position [0, 0]
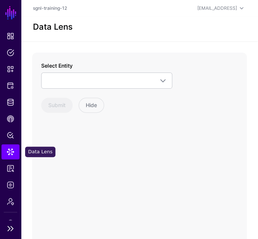
click at [14, 149] on span "Data Lens" at bounding box center [11, 152] width 8 height 8
click at [166, 89] on div "Select Entity CrowdStrike Detection Device Endpoint Endpoint Incident EndpointA…" at bounding box center [106, 87] width 131 height 51
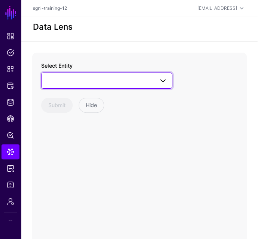
click at [166, 85] on link at bounding box center [106, 80] width 131 height 16
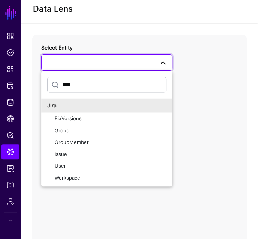
scroll to position [17, 0]
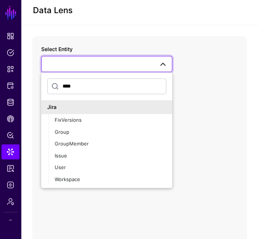
type input "****"
click at [92, 105] on div "Jira" at bounding box center [106, 107] width 119 height 8
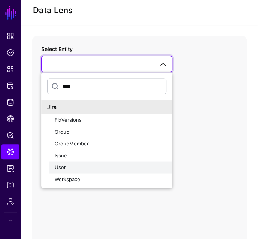
click at [71, 168] on div "User" at bounding box center [111, 168] width 112 height 8
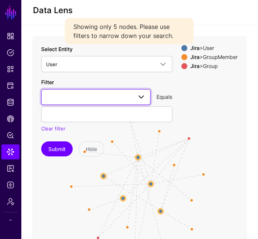
click at [76, 101] on link at bounding box center [96, 97] width 110 height 16
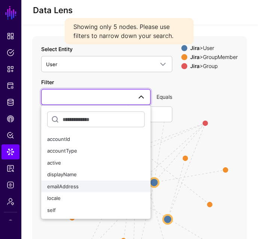
click at [67, 184] on span "emailAddress" at bounding box center [63, 186] width 32 height 6
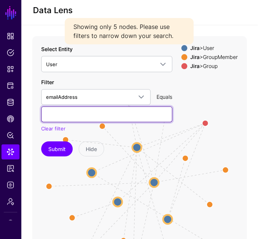
click at [71, 114] on input "text" at bounding box center [106, 114] width 131 height 16
type input "**********"
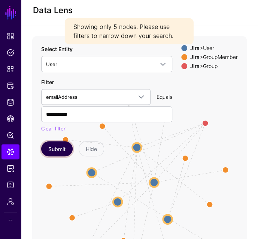
click at [54, 151] on button "Submit" at bounding box center [57, 148] width 32 height 15
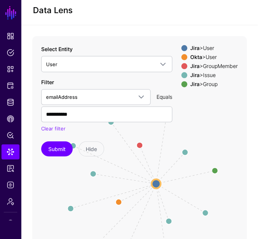
click at [213, 65] on div "Jira > GroupMember" at bounding box center [214, 66] width 51 height 6
click at [209, 75] on div "Jira > Issue" at bounding box center [214, 75] width 51 height 6
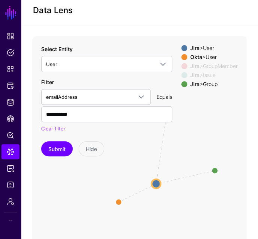
click at [209, 57] on div "Okta > User" at bounding box center [214, 57] width 51 height 6
drag, startPoint x: 127, startPoint y: 174, endPoint x: 110, endPoint y: 205, distance: 35.9
click at [110, 205] on icon "same_as ReportedBy / CreatedBy CreatedBy CreatedBy / ReportedBy CreatedBy Creat…" at bounding box center [139, 186] width 215 height 300
click at [149, 148] on div "Submit Hide" at bounding box center [106, 148] width 131 height 15
click at [149, 147] on div "Submit Hide" at bounding box center [106, 148] width 131 height 15
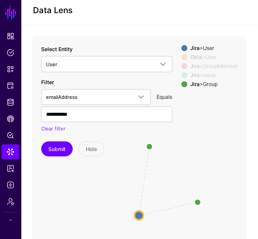
click at [152, 149] on div "Submit Hide" at bounding box center [106, 148] width 131 height 15
click at [150, 145] on div "Submit Hide" at bounding box center [106, 148] width 131 height 15
drag, startPoint x: 129, startPoint y: 165, endPoint x: 98, endPoint y: 187, distance: 37.9
click at [98, 187] on icon "same_as ReportedBy / CreatedBy CreatedBy CreatedBy / ReportedBy CreatedBy Creat…" at bounding box center [139, 186] width 215 height 300
click at [119, 169] on circle at bounding box center [119, 169] width 12 height 12
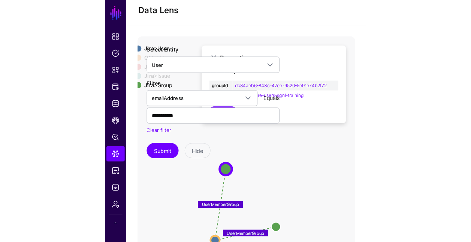
scroll to position [25, 0]
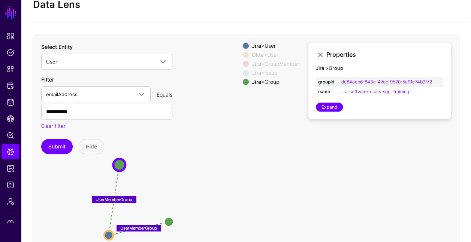
click at [293, 230] on div "CreatedBy CreatedBy CreatedBy / ReportedBy CreatedBy / ReportedBy CreatedBy Cre…" at bounding box center [246, 184] width 428 height 300
